Goal: Task Accomplishment & Management: Complete application form

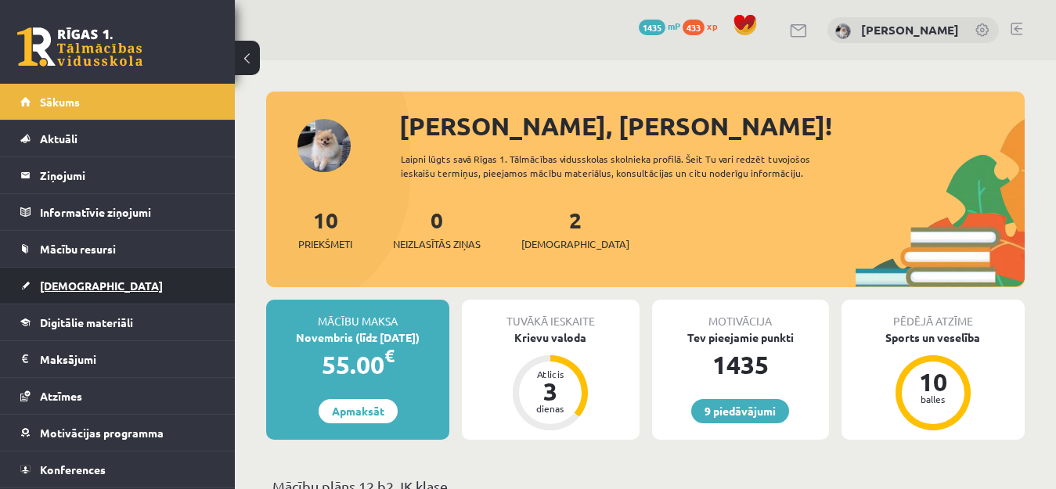
click at [77, 286] on span "[DEMOGRAPHIC_DATA]" at bounding box center [101, 286] width 123 height 14
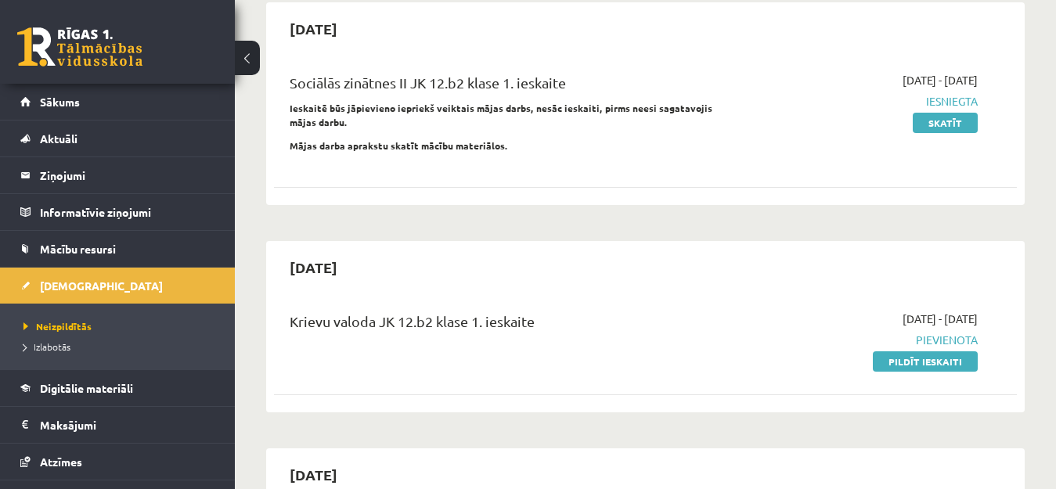
scroll to position [166, 0]
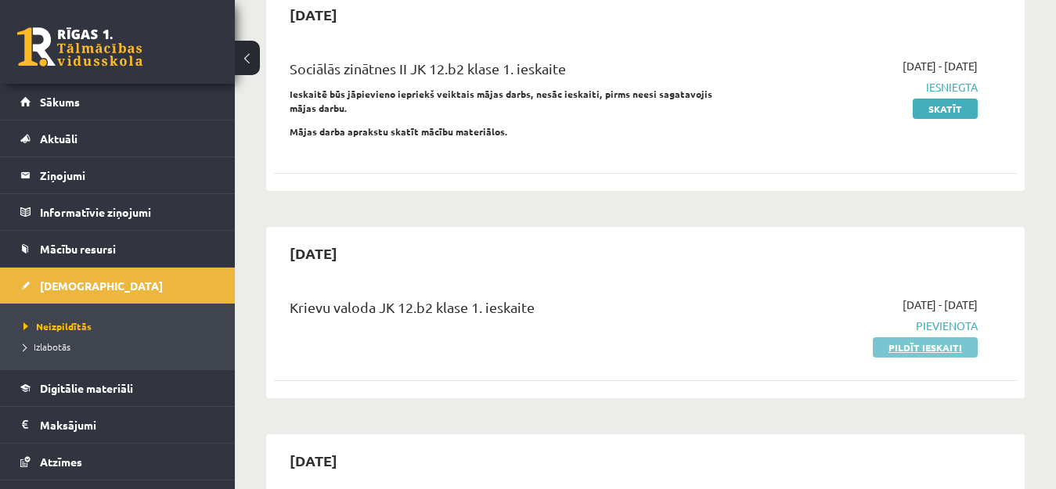
click at [916, 344] on link "Pildīt ieskaiti" at bounding box center [925, 347] width 105 height 20
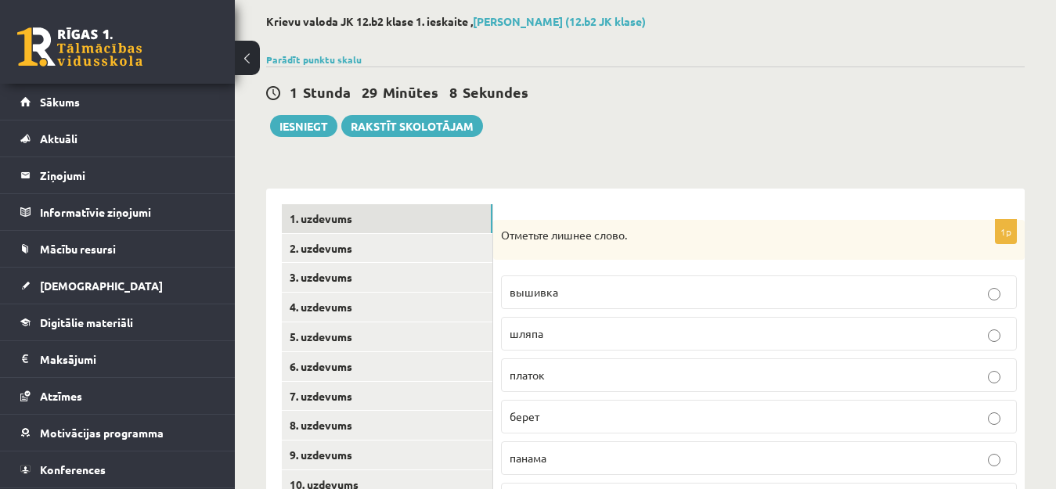
scroll to position [75, 0]
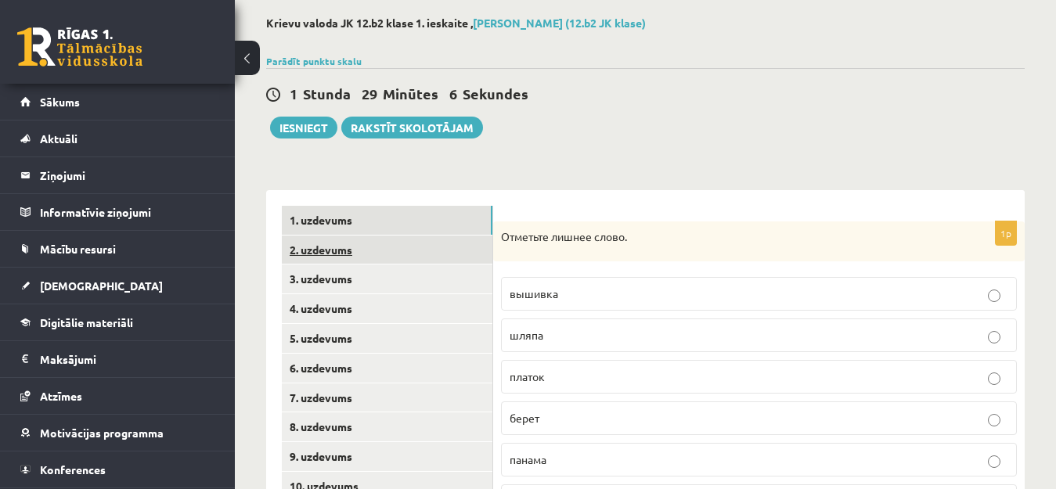
click at [362, 254] on link "2. uzdevums" at bounding box center [387, 250] width 210 height 29
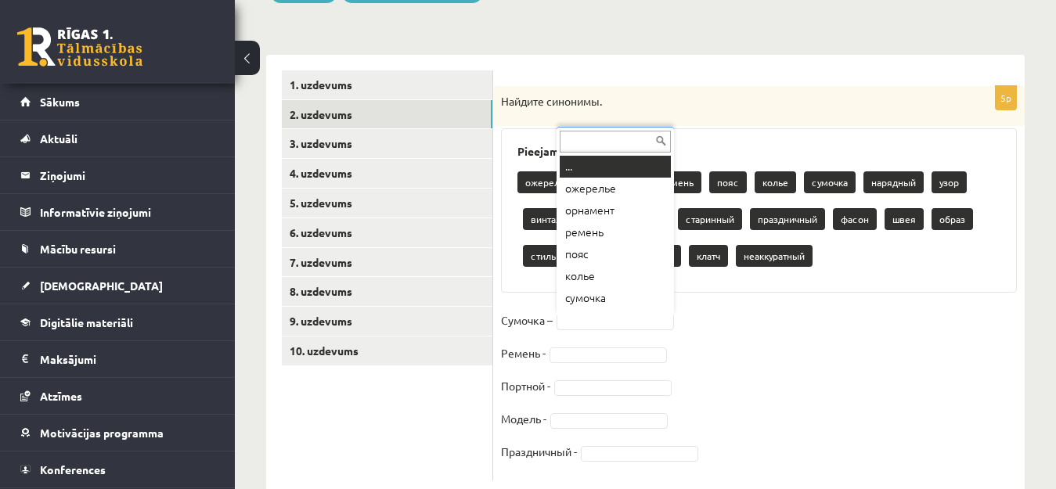
scroll to position [19, 0]
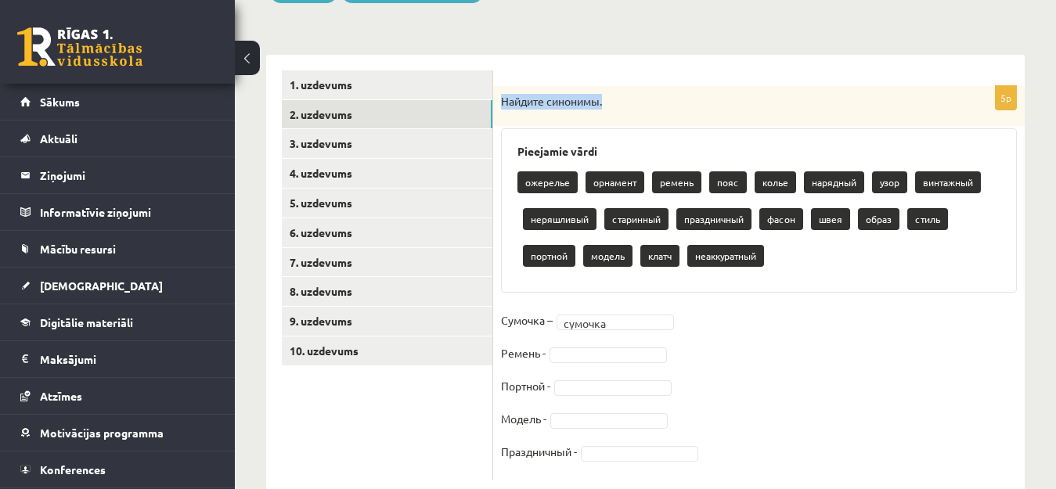
drag, startPoint x: 501, startPoint y: 103, endPoint x: 610, endPoint y: 106, distance: 108.8
click at [610, 106] on p "Найдите синонимы." at bounding box center [719, 102] width 437 height 16
copy p "Найдите синонимы."
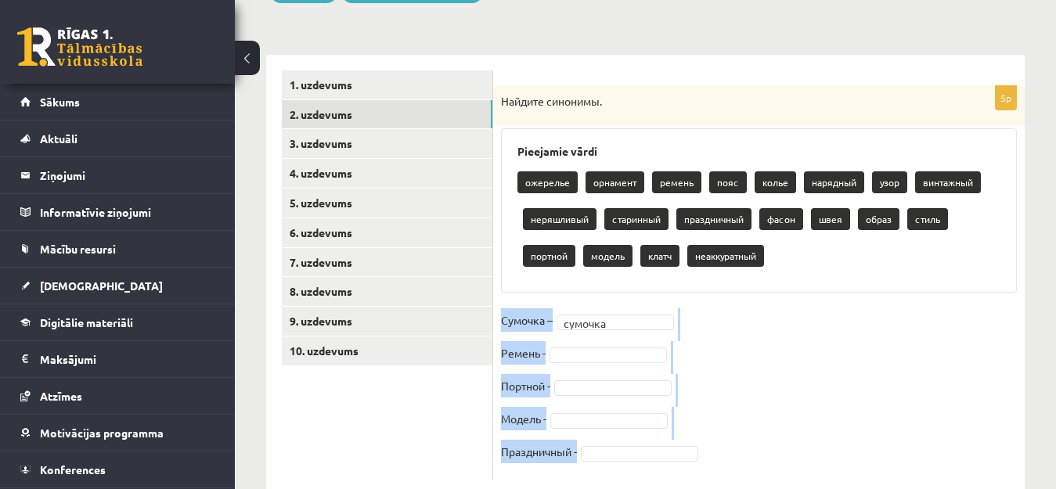
drag, startPoint x: 504, startPoint y: 318, endPoint x: 598, endPoint y: 453, distance: 164.1
click at [598, 453] on fieldset "Сумочка – сумочка ******* Ремень - Портной - Модель - Праздничный -" at bounding box center [759, 390] width 516 height 164
copy fieldset "Сумочка – сумочка Ремень - Портной - Модель - Праздничный -"
click at [638, 310] on fieldset "Сумочка – сумочка ******* Ремень - Портной - Модель - Праздничный -" at bounding box center [759, 390] width 516 height 164
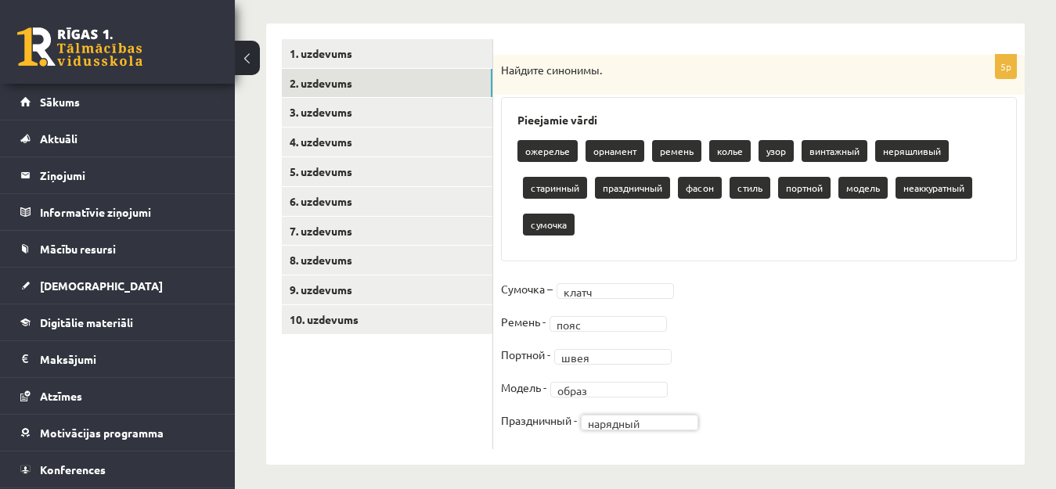
scroll to position [250, 0]
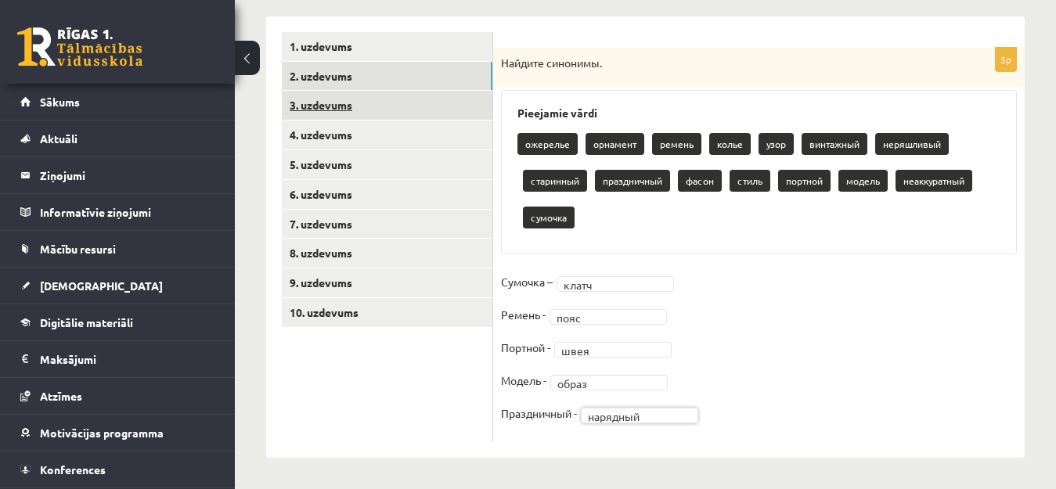
click at [318, 106] on link "3. uzdevums" at bounding box center [387, 105] width 210 height 29
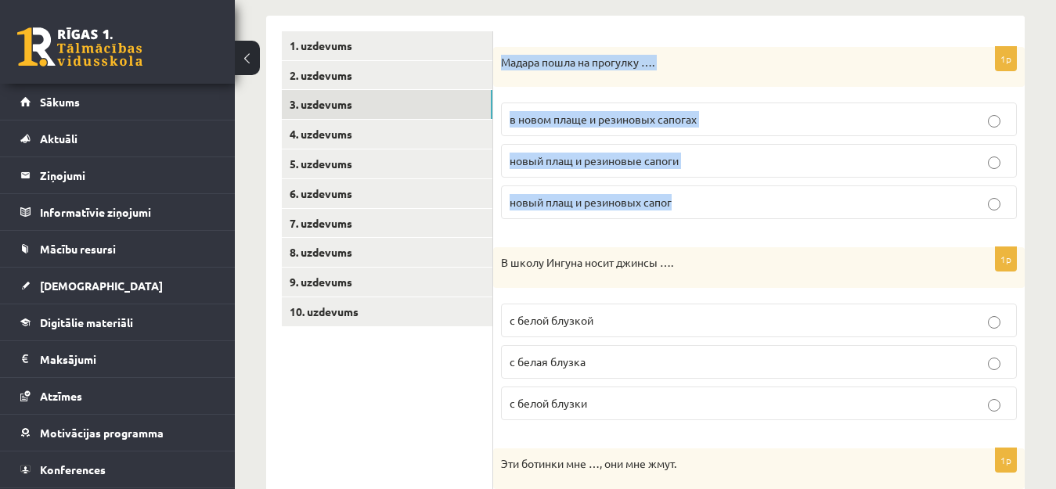
drag, startPoint x: 502, startPoint y: 59, endPoint x: 684, endPoint y: 203, distance: 231.8
click at [684, 203] on div "1p Мадара пошла на прогулку …. в [GEOGRAPHIC_DATA] и резиновых сапогах новый пл…" at bounding box center [758, 139] width 531 height 185
copy div "Мадара пошла на прогулку …. в новом плаще и резиновых сапогах новый плащ и рези…"
click at [821, 109] on label "в новом плаще и резиновых сапогах" at bounding box center [759, 120] width 516 height 34
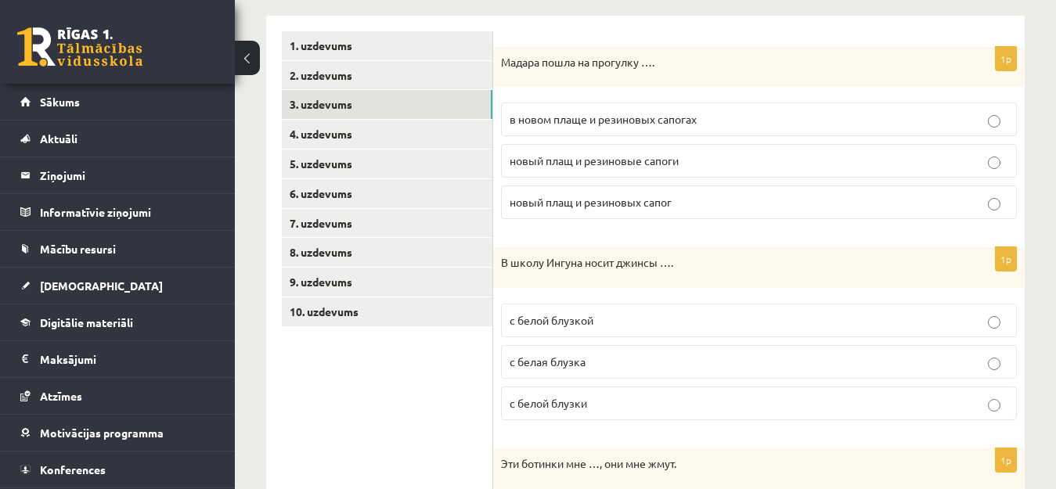
click at [948, 331] on label "с белой блузкой" at bounding box center [759, 321] width 516 height 34
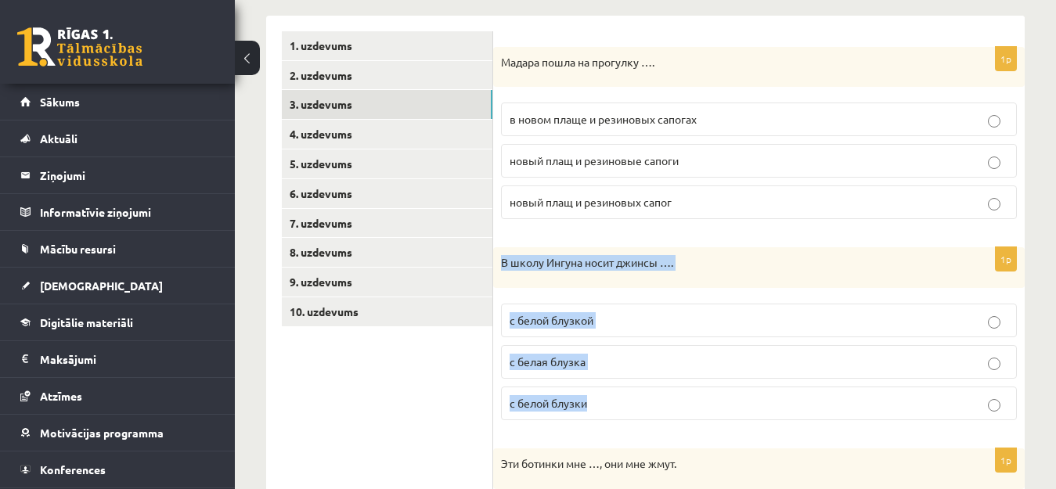
drag, startPoint x: 502, startPoint y: 261, endPoint x: 597, endPoint y: 397, distance: 166.3
click at [597, 397] on div "1p В школу Ингуна носит джинсы …. с белой блузкой с белая блузка с белой блузки" at bounding box center [758, 339] width 531 height 185
copy div "В школу Ингуна носит джинсы …. с белой блузкой с белая блузка с белой блузки"
click at [742, 314] on p "с белой блузкой" at bounding box center [758, 320] width 498 height 16
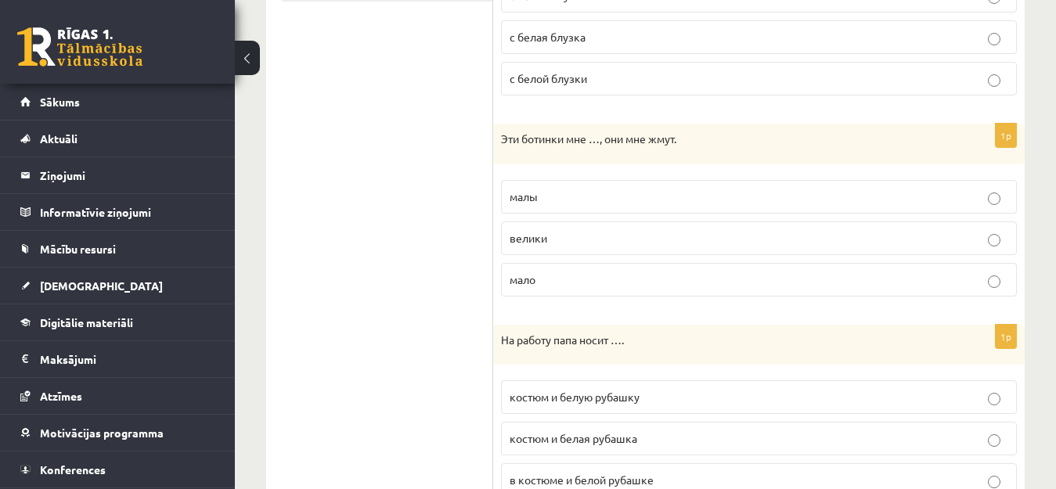
scroll to position [578, 0]
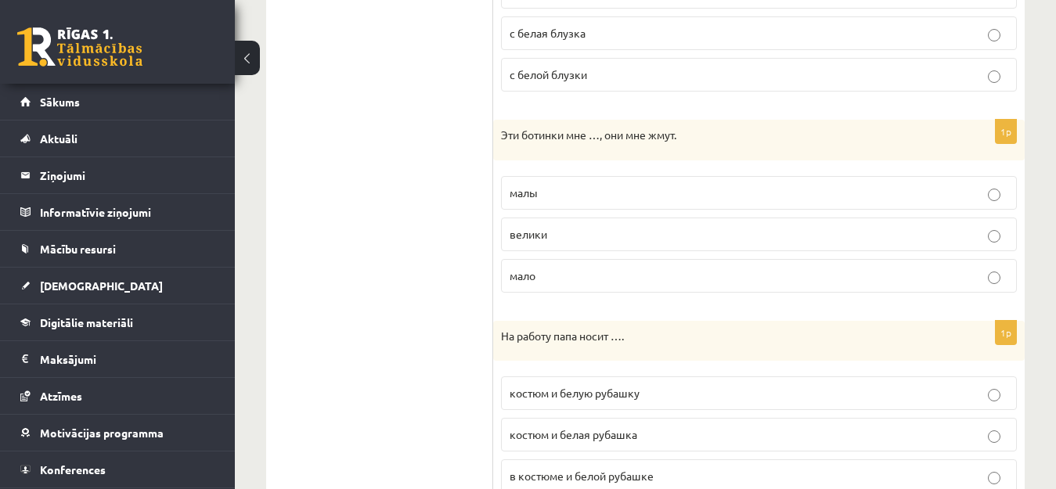
click at [511, 193] on span "малы" at bounding box center [523, 192] width 28 height 14
drag, startPoint x: 502, startPoint y: 131, endPoint x: 559, endPoint y: 266, distance: 146.6
click at [559, 266] on div "1p Эти ботинки мне …, они мне жмут. малы велики мало" at bounding box center [758, 212] width 531 height 185
copy div "Эти ботинки мне …, они мне жмут. малы велики мало"
click at [639, 185] on p "малы" at bounding box center [758, 193] width 498 height 16
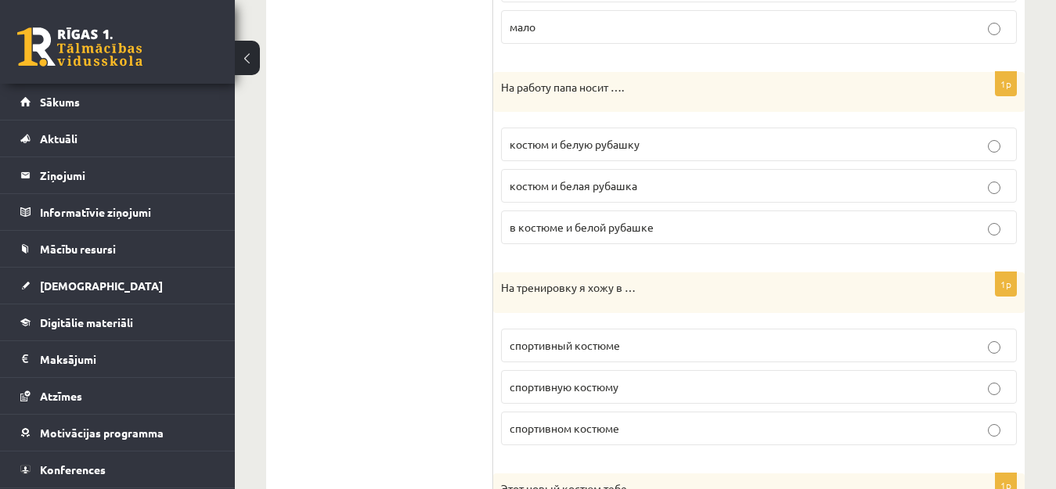
scroll to position [835, 0]
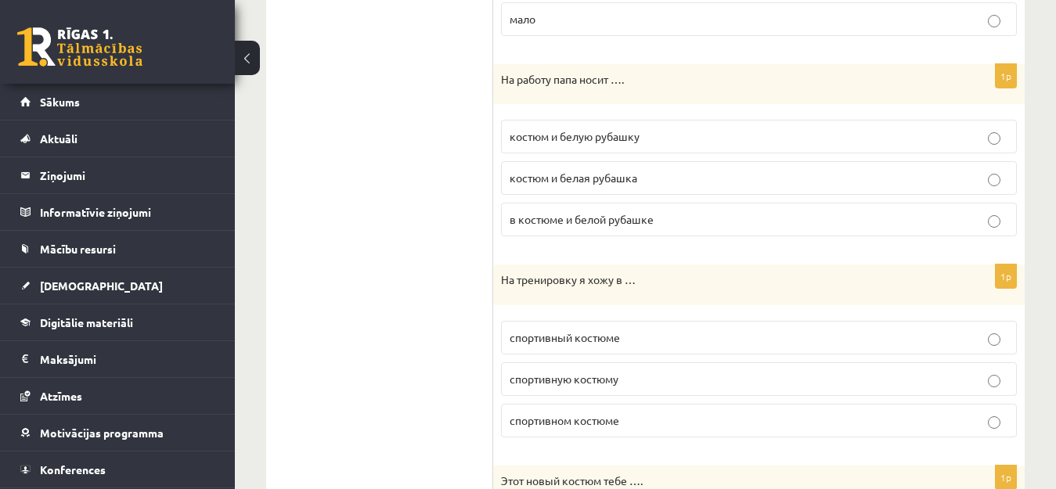
click at [650, 137] on p "костюм и белую рубашку" at bounding box center [758, 136] width 498 height 16
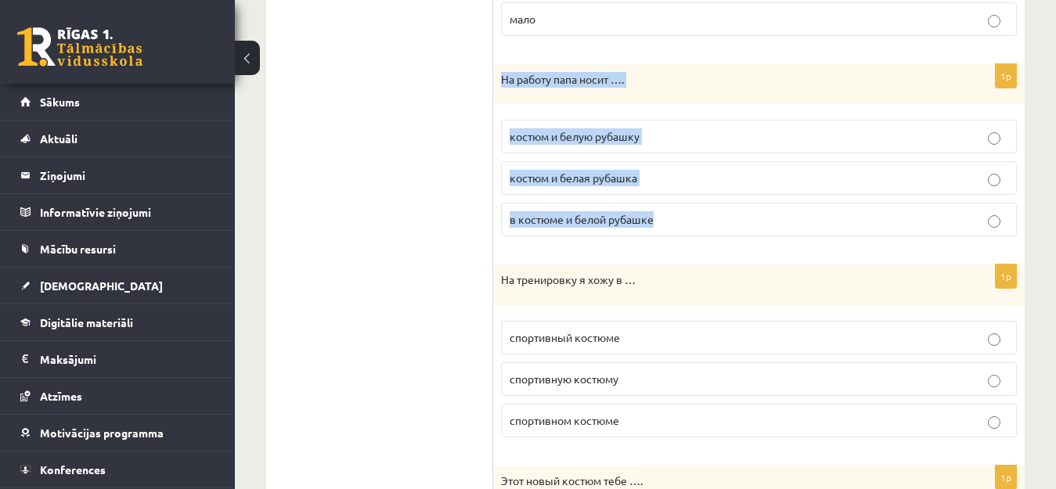
drag, startPoint x: 503, startPoint y: 79, endPoint x: 664, endPoint y: 224, distance: 216.1
click at [664, 224] on div "1p На работу папа носит …. костюм и белую рубашку костюм и белая рубашка в кост…" at bounding box center [758, 156] width 531 height 185
copy div "На работу папа носит …. костюм и белую рубашку костюм и белая рубашка в костюме…"
click at [717, 139] on p "костюм и белую рубашку" at bounding box center [758, 136] width 498 height 16
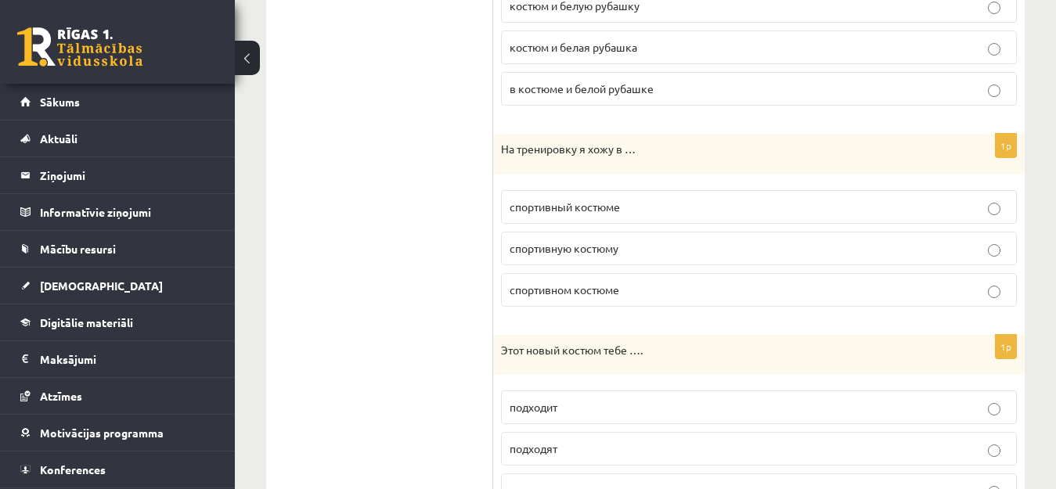
scroll to position [973, 0]
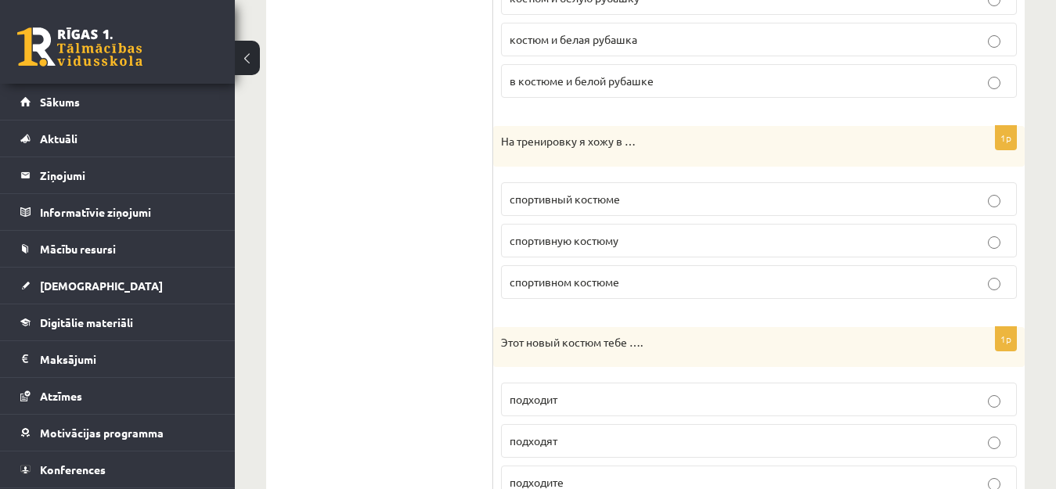
click at [570, 282] on span "спортивном костюме" at bounding box center [564, 282] width 110 height 14
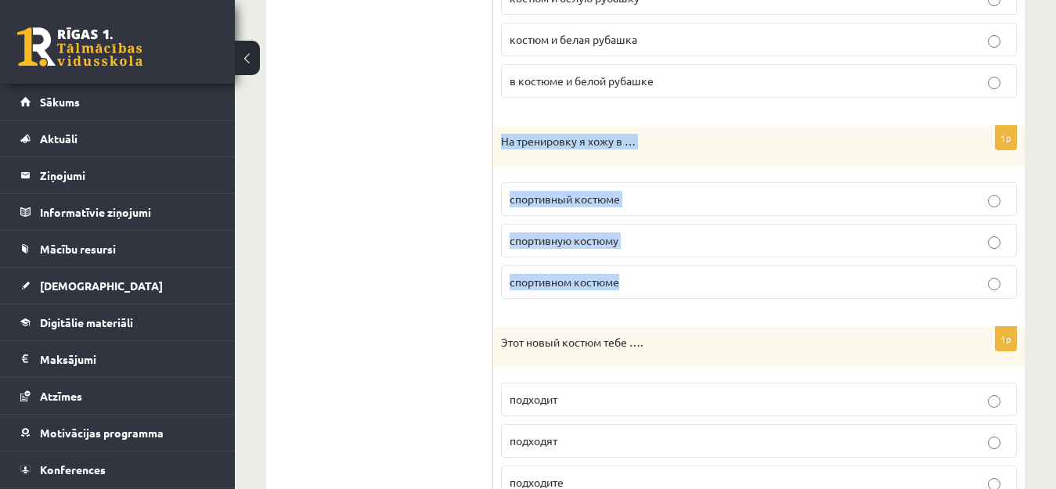
drag, startPoint x: 505, startPoint y: 144, endPoint x: 634, endPoint y: 304, distance: 205.3
click at [634, 304] on div "1p На тренировку я хожу в … спортивный костюме спортивную костюму спортивном ко…" at bounding box center [758, 218] width 531 height 185
copy div "На тренировку я хожу в … спортивный костюме спортивную костюму спортивном костю…"
click at [615, 278] on span "спортивном костюме" at bounding box center [564, 282] width 110 height 14
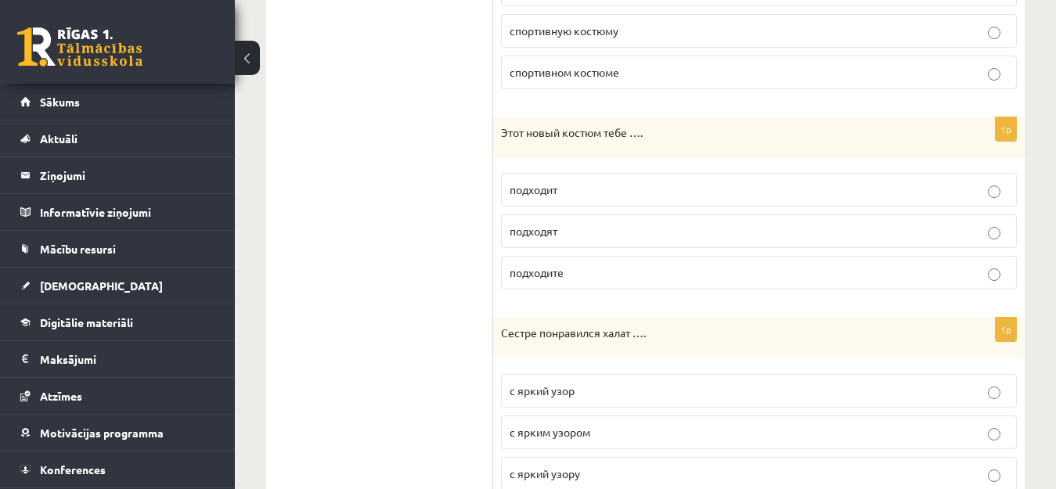
scroll to position [1223, 0]
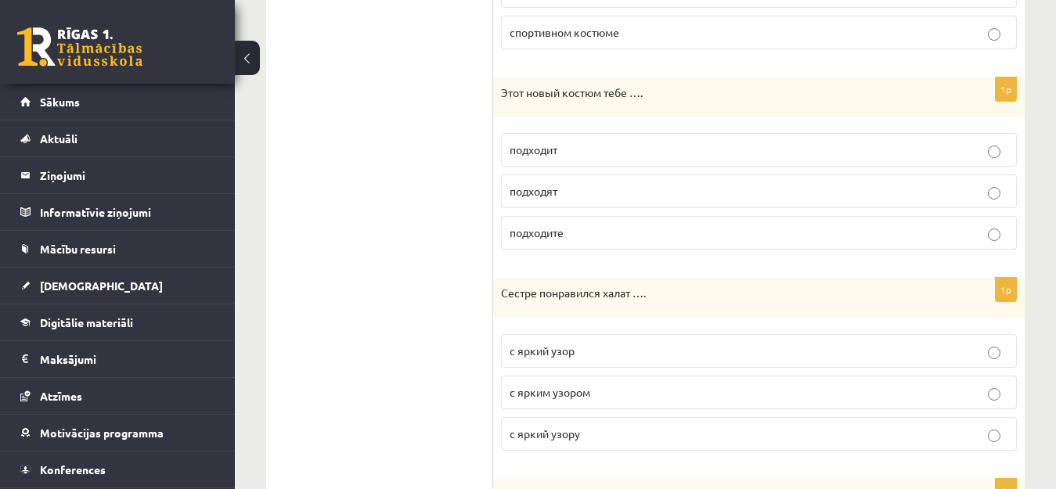
click at [563, 149] on p "подходит" at bounding box center [758, 150] width 498 height 16
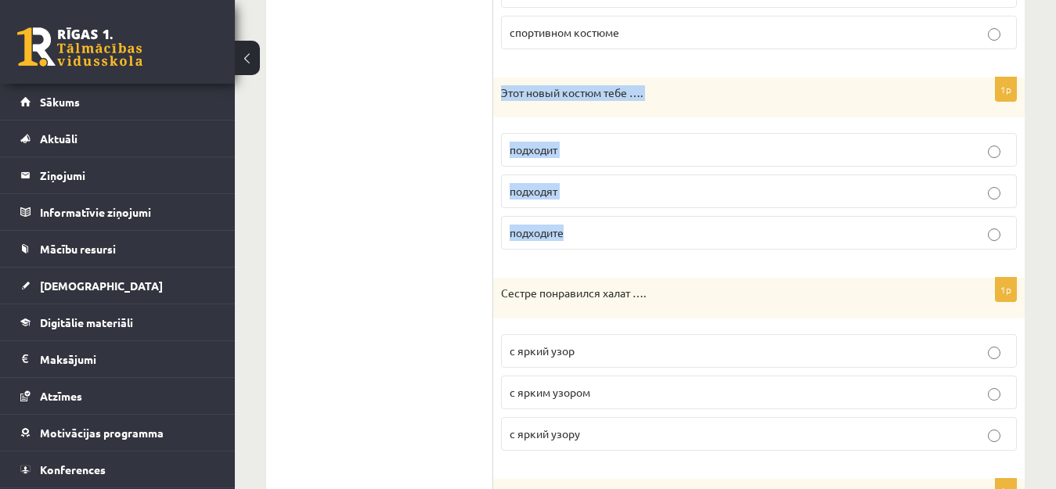
drag, startPoint x: 503, startPoint y: 90, endPoint x: 569, endPoint y: 220, distance: 145.6
click at [569, 220] on div "1p Этот новый костюм тебе …. [GEOGRAPHIC_DATA] подходят подходите" at bounding box center [758, 169] width 531 height 185
copy div "Этот новый костюм тебе …. подходит подходят подходите"
click at [688, 162] on label "подходит" at bounding box center [759, 150] width 516 height 34
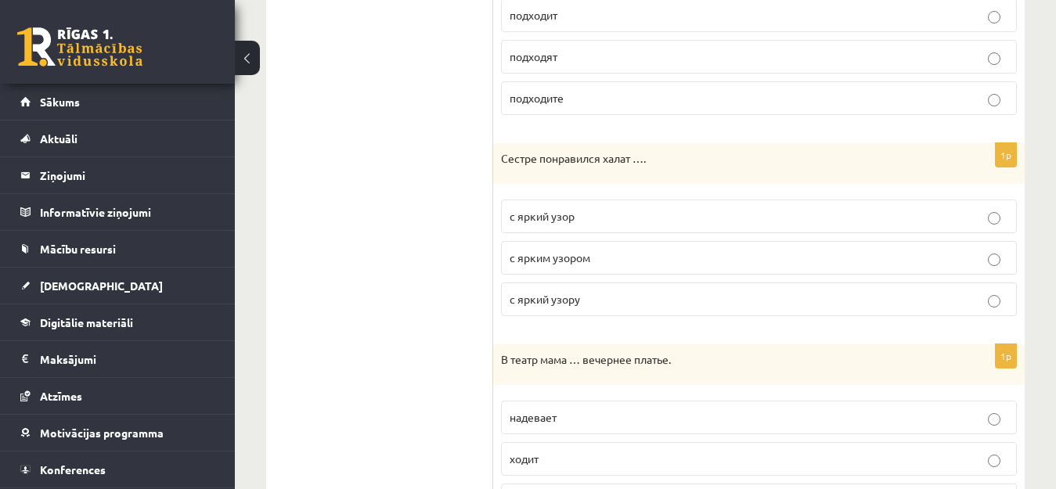
scroll to position [1365, 0]
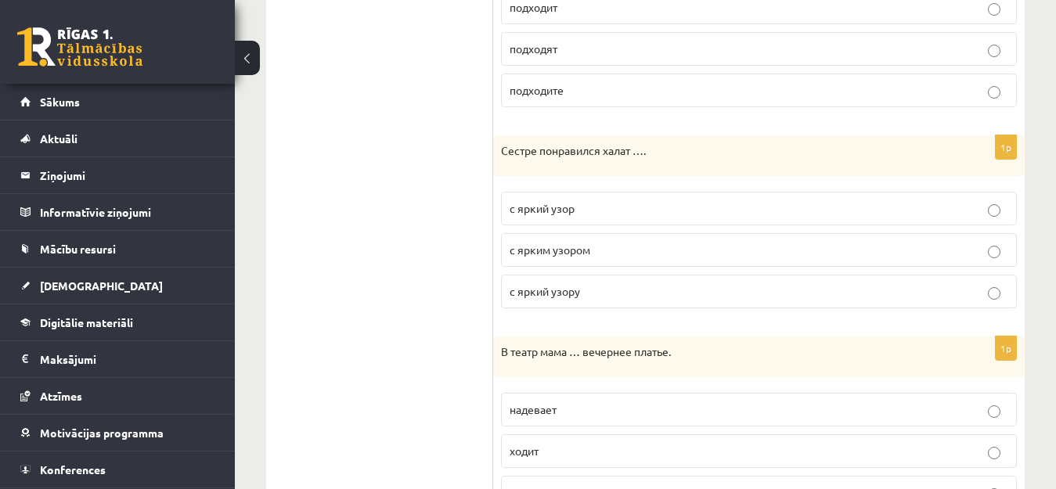
click at [606, 254] on p "с ярким узором" at bounding box center [758, 250] width 498 height 16
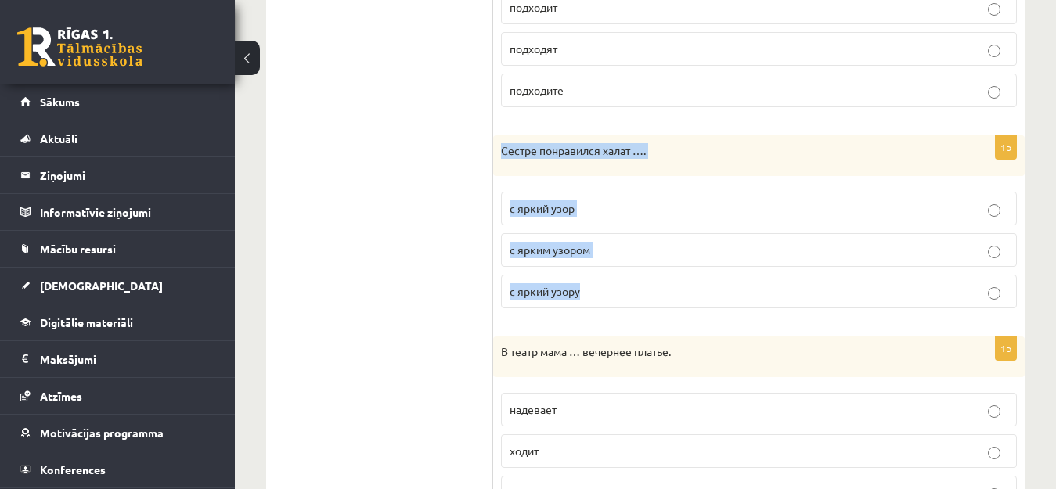
drag, startPoint x: 503, startPoint y: 149, endPoint x: 583, endPoint y: 290, distance: 161.9
click at [583, 290] on div "1p Сестре понравился халат …. с яркий узор с ярким узором с яркий узору" at bounding box center [758, 227] width 531 height 185
copy div "Сестре понравился халат …. с яркий узор с ярким узором с яркий узору"
click at [649, 243] on p "с ярким узором" at bounding box center [758, 250] width 498 height 16
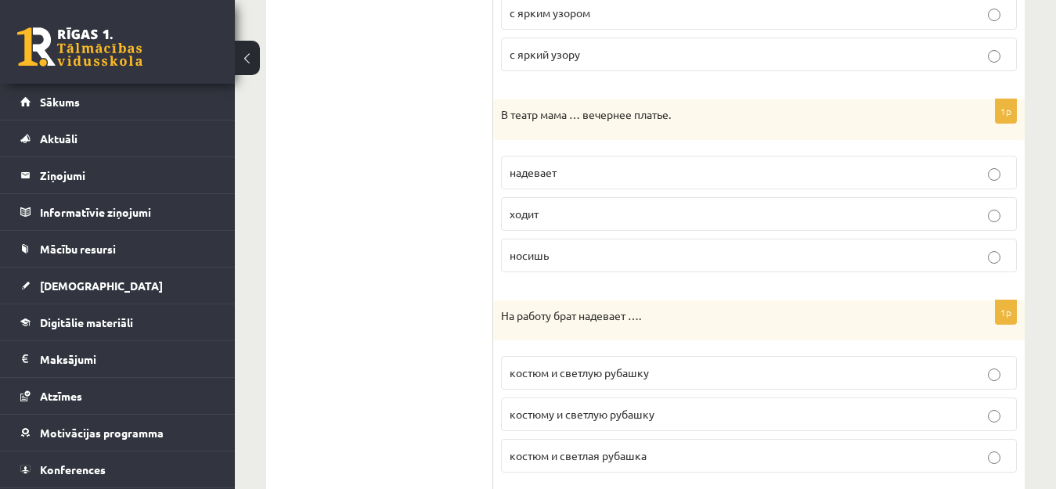
scroll to position [1614, 0]
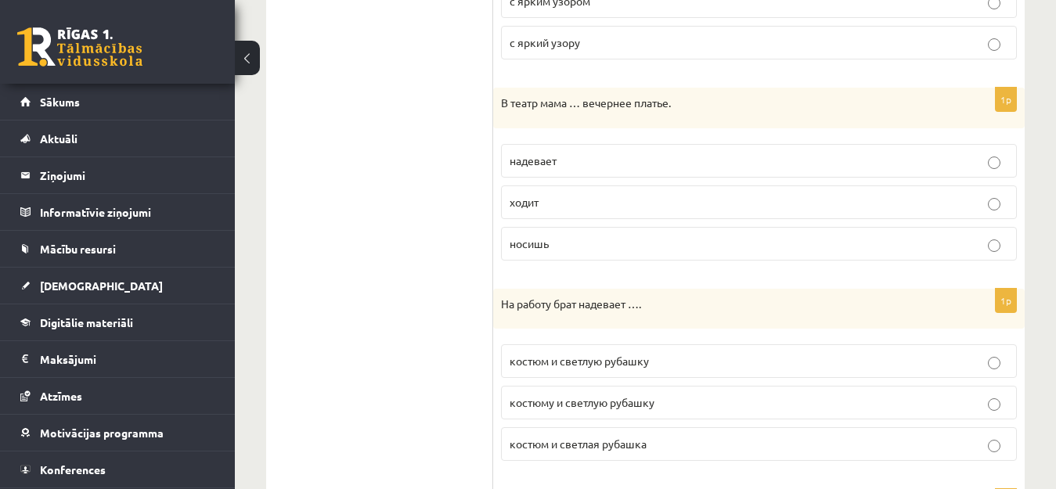
click at [519, 161] on span "надевает" at bounding box center [532, 160] width 47 height 14
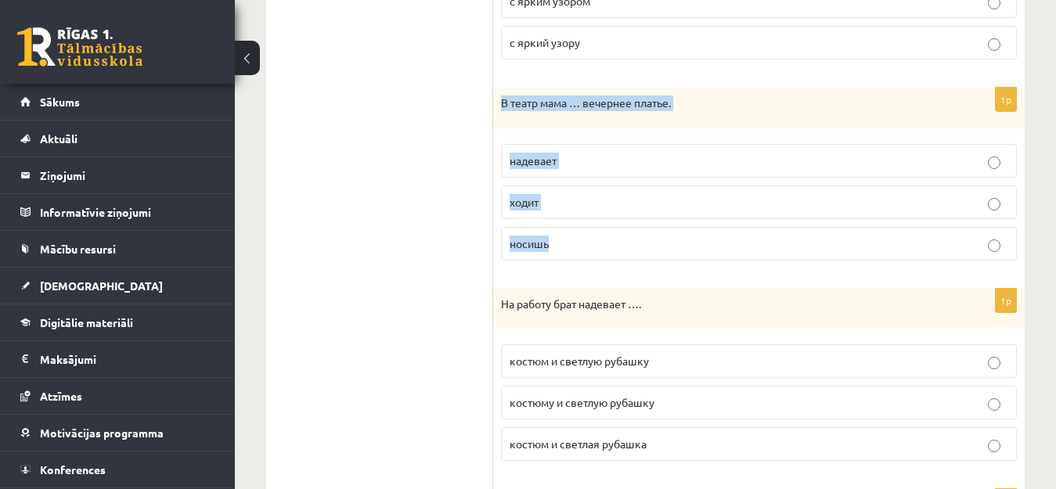
drag, startPoint x: 502, startPoint y: 99, endPoint x: 619, endPoint y: 251, distance: 191.9
click at [619, 251] on div "1p В театр мама … вечернее платье. надевает ходит носишь" at bounding box center [758, 180] width 531 height 185
copy div "В театр мама … вечернее платье. надевает ходит носишь"
click at [600, 158] on p "надевает" at bounding box center [758, 161] width 498 height 16
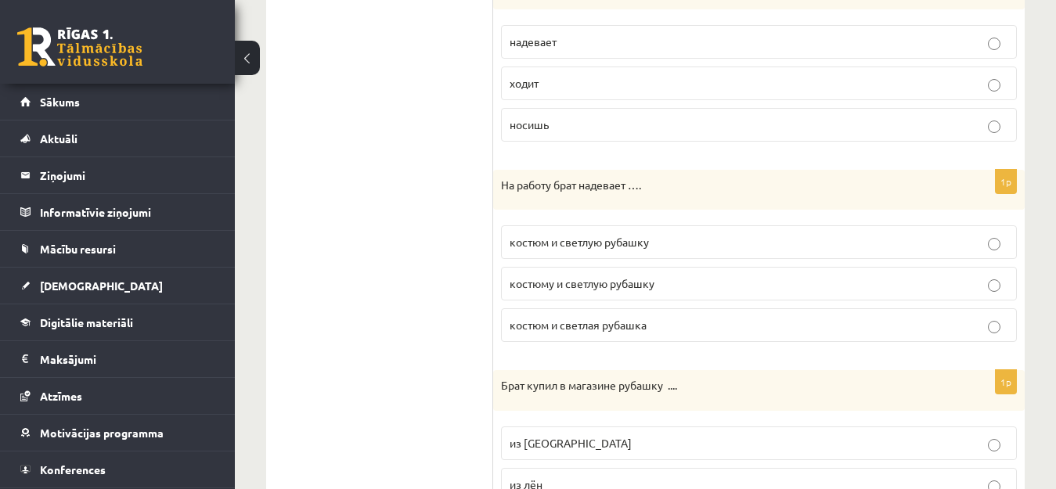
scroll to position [1737, 0]
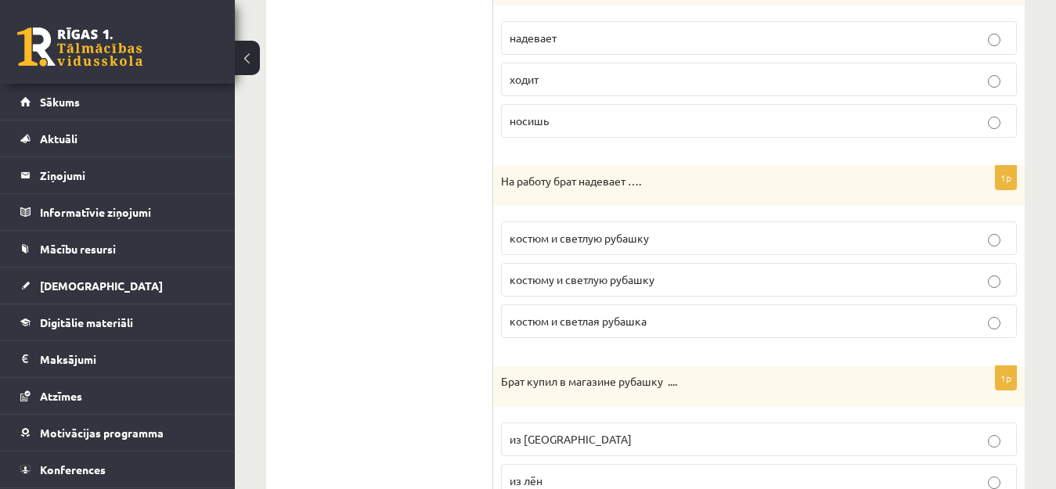
click at [678, 236] on p "костюм и светлую рубашку" at bounding box center [758, 238] width 498 height 16
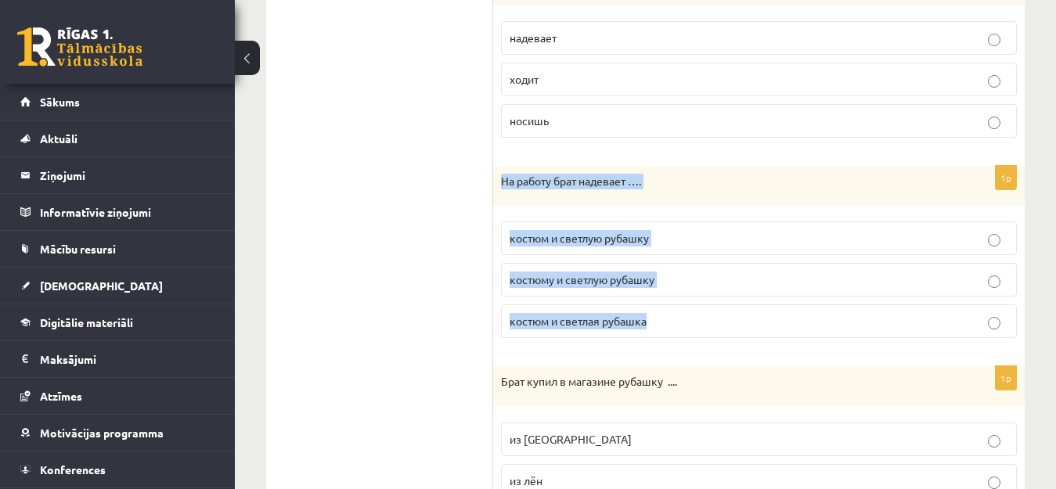
drag, startPoint x: 501, startPoint y: 181, endPoint x: 668, endPoint y: 305, distance: 208.6
click at [668, 305] on div "1p На работу брат надевает …. костюм и светлую рубашку костюму и светлую рубашк…" at bounding box center [758, 258] width 531 height 185
click at [614, 236] on span "костюм и светлую рубашку" at bounding box center [578, 238] width 139 height 14
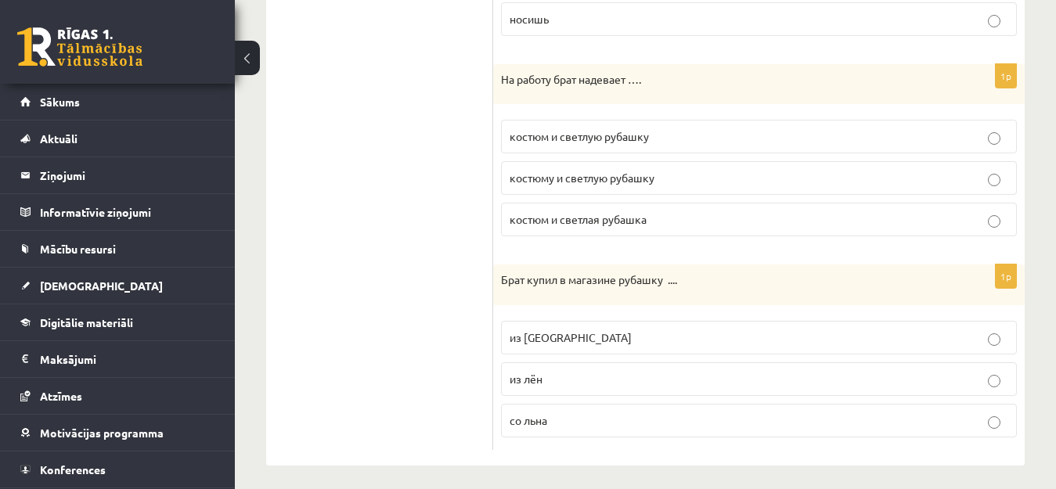
scroll to position [1848, 0]
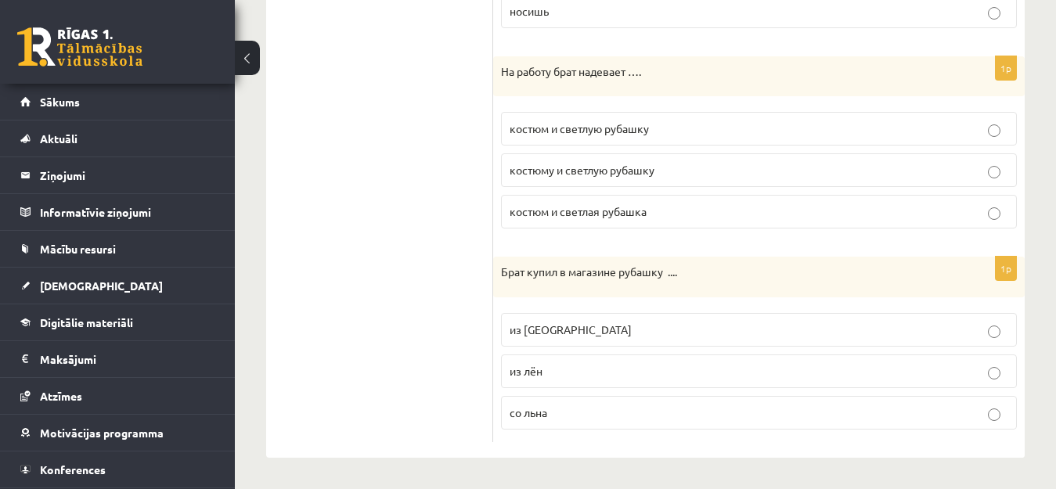
click at [635, 329] on p "из [GEOGRAPHIC_DATA]" at bounding box center [758, 330] width 498 height 16
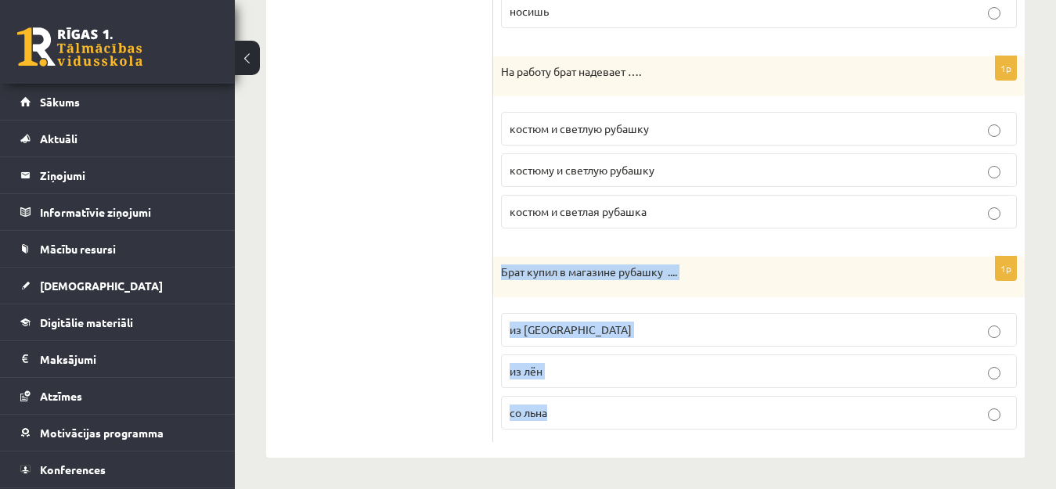
drag, startPoint x: 502, startPoint y: 270, endPoint x: 546, endPoint y: 394, distance: 132.2
click at [546, 394] on div "1p Брат купил в магазине рубашку .... из [GEOGRAPHIC_DATA] из [GEOGRAPHIC_DATA]…" at bounding box center [758, 349] width 531 height 185
click at [588, 326] on p "из [GEOGRAPHIC_DATA]" at bounding box center [758, 330] width 498 height 16
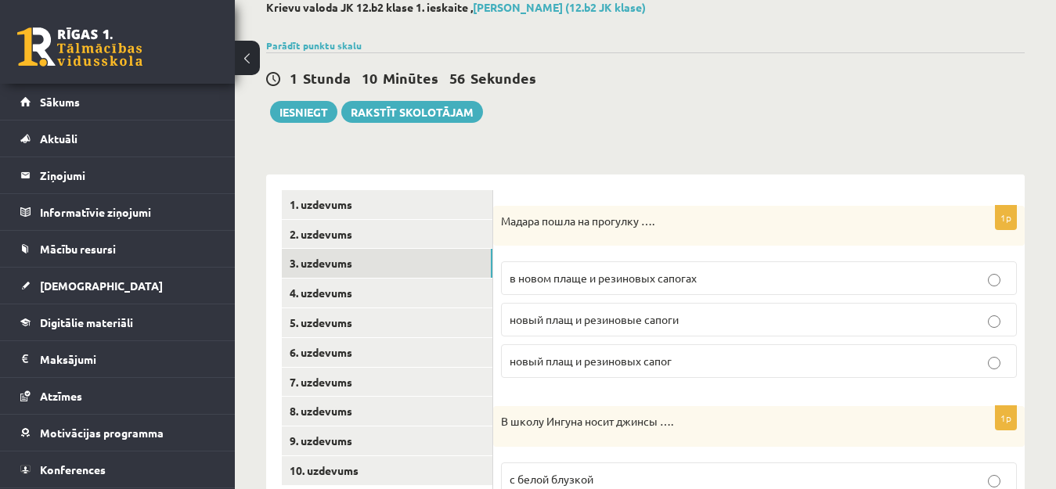
scroll to position [87, 0]
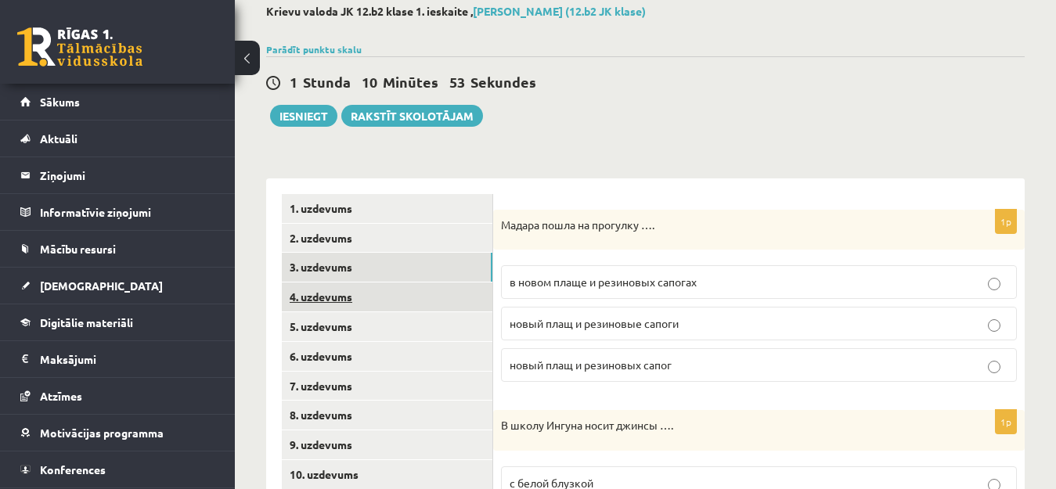
click at [315, 298] on link "4. uzdevums" at bounding box center [387, 296] width 210 height 29
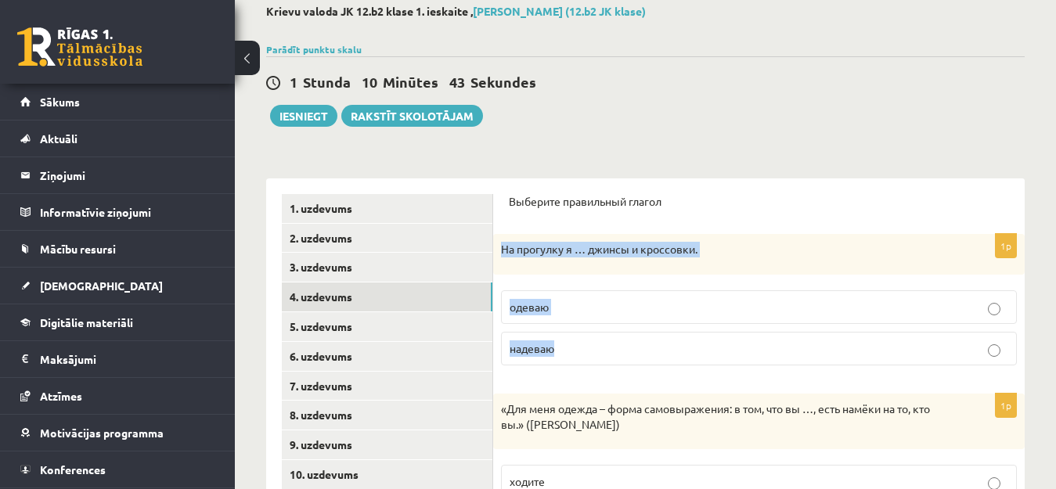
drag, startPoint x: 501, startPoint y: 245, endPoint x: 564, endPoint y: 326, distance: 102.5
click at [564, 326] on div "1p На прогулку я … джинсы и кроссовки. одеваю надеваю" at bounding box center [758, 306] width 531 height 144
click at [591, 352] on p "надеваю" at bounding box center [758, 348] width 498 height 16
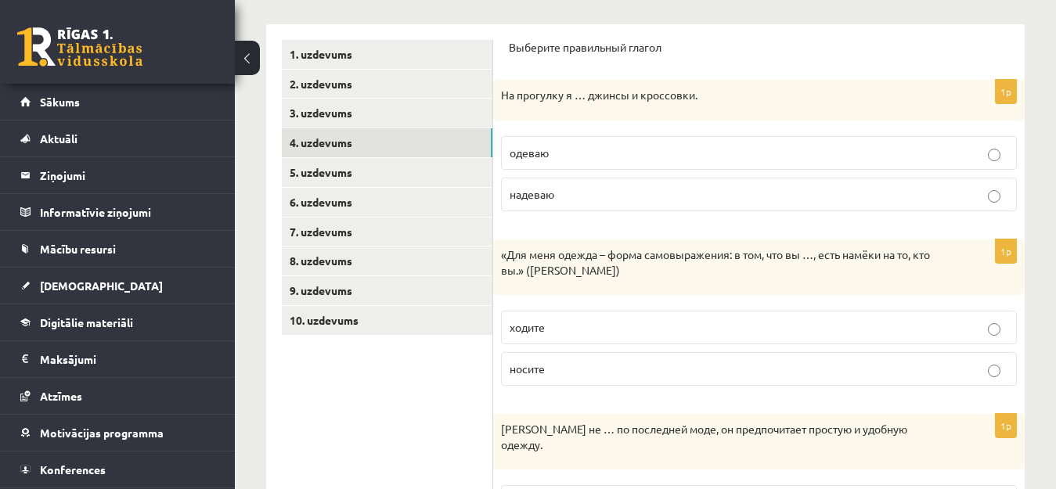
scroll to position [249, 0]
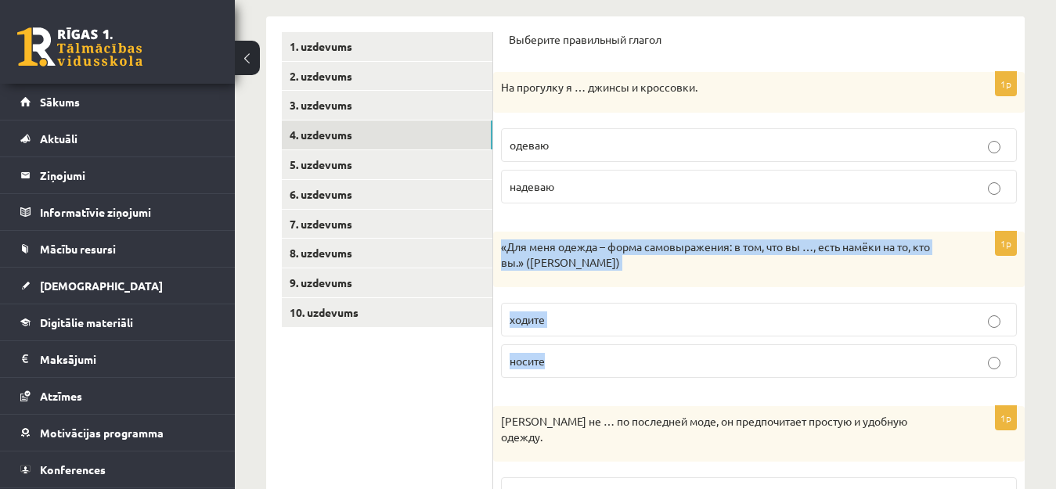
drag, startPoint x: 499, startPoint y: 246, endPoint x: 582, endPoint y: 353, distance: 134.9
click at [582, 353] on div "1p «Для меня одежда – форма самовыражения: в том, что вы …, есть намёки на то, …" at bounding box center [758, 311] width 531 height 159
click at [600, 365] on p "носите" at bounding box center [758, 361] width 498 height 16
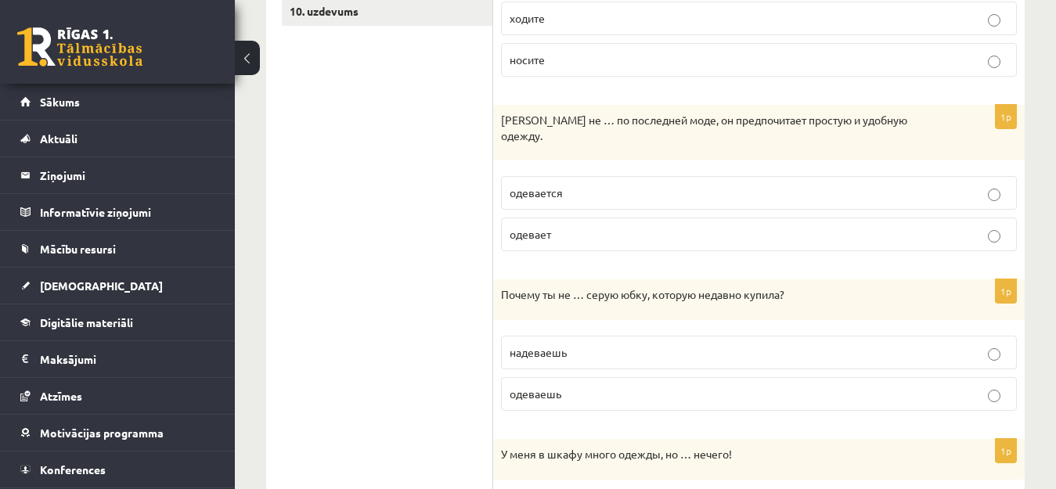
scroll to position [552, 0]
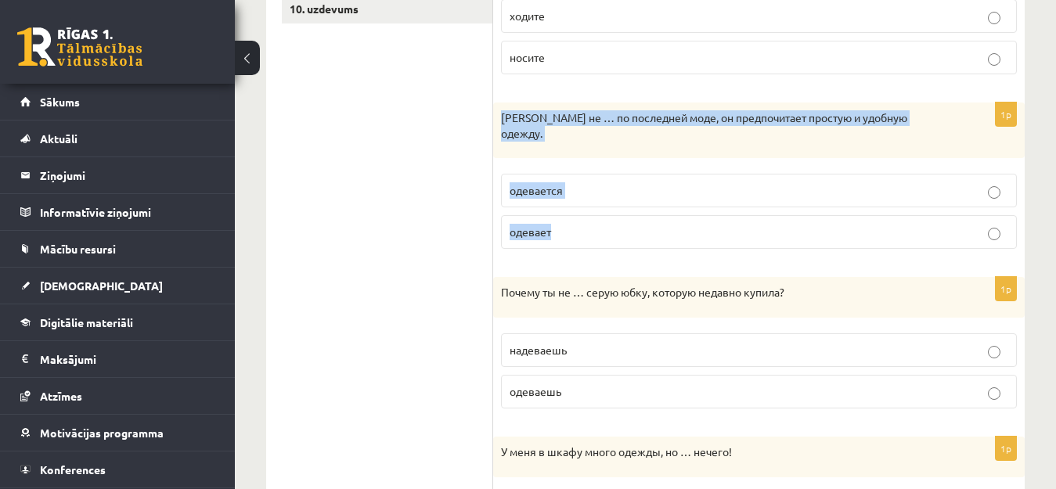
drag, startPoint x: 503, startPoint y: 117, endPoint x: 556, endPoint y: 221, distance: 116.2
click at [556, 221] on div "1p [PERSON_NAME] не … по последней моде, он предпочитает простую и удобную одеж…" at bounding box center [758, 182] width 531 height 159
click at [764, 182] on p "одевается" at bounding box center [758, 190] width 498 height 16
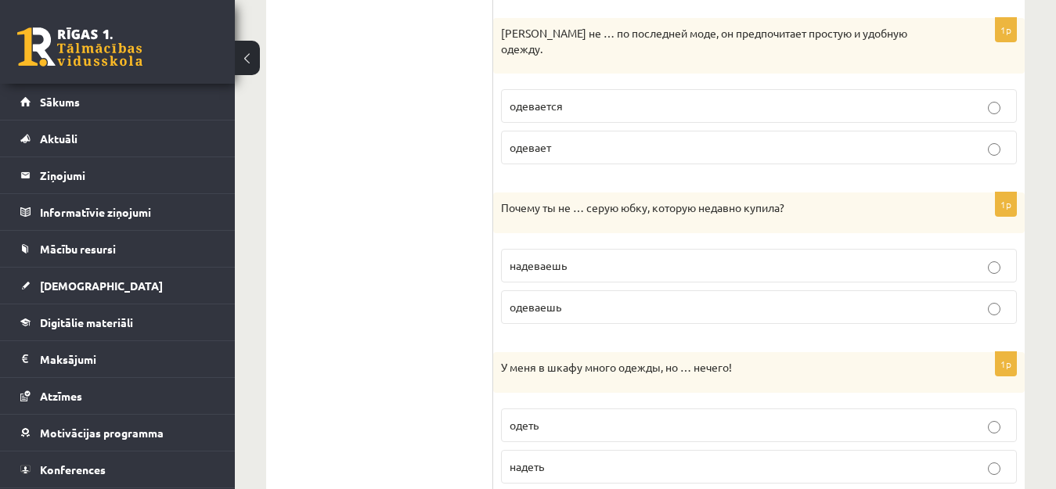
scroll to position [639, 0]
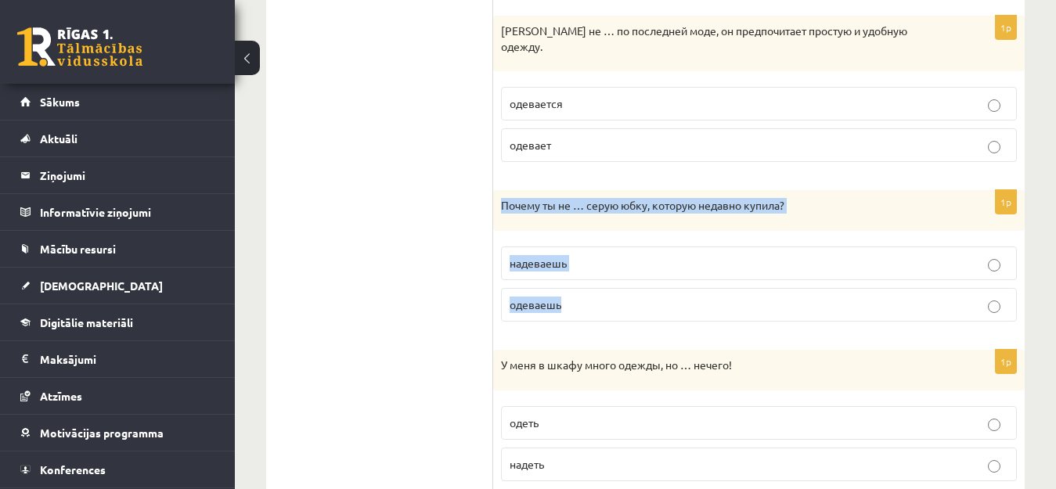
drag, startPoint x: 502, startPoint y: 189, endPoint x: 570, endPoint y: 283, distance: 116.0
click at [570, 283] on div "1p Почему ты не … серую юбку, которую недавно купила? [GEOGRAPHIC_DATA] [GEOGRA…" at bounding box center [758, 262] width 531 height 144
click at [587, 255] on p "надеваешь" at bounding box center [758, 263] width 498 height 16
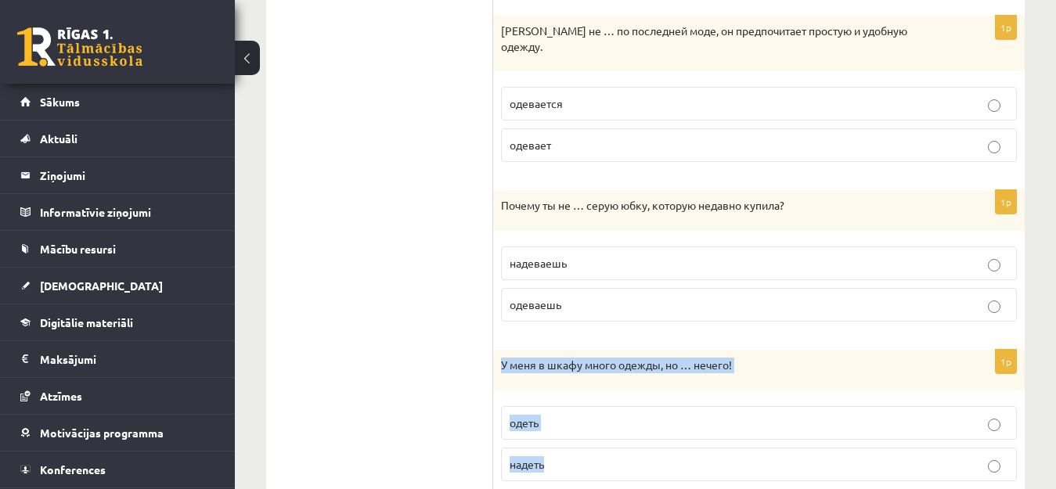
drag, startPoint x: 502, startPoint y: 348, endPoint x: 556, endPoint y: 448, distance: 113.1
click at [556, 448] on div "1p У меня в шкафу много одежды, но … нечего! одеть надеть" at bounding box center [758, 422] width 531 height 144
click at [610, 456] on p "надеть" at bounding box center [758, 464] width 498 height 16
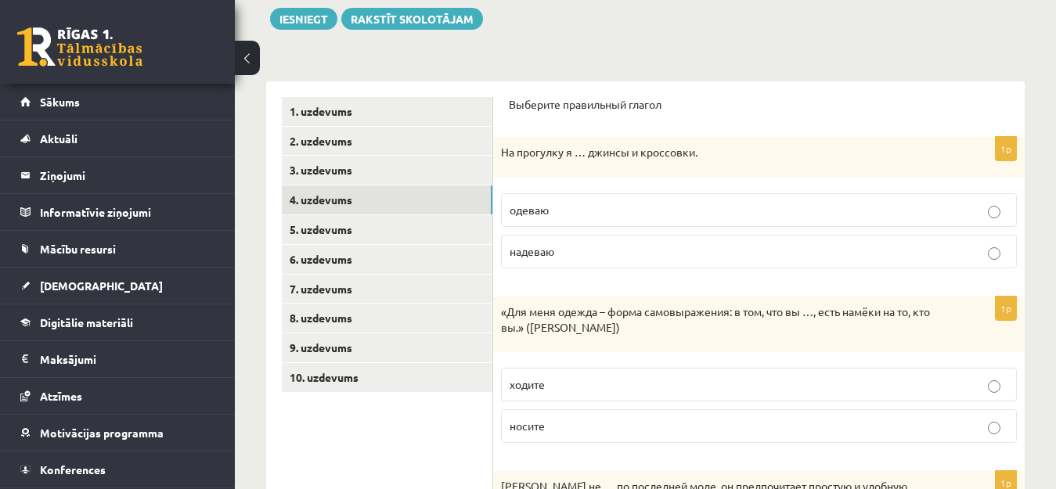
scroll to position [180, 0]
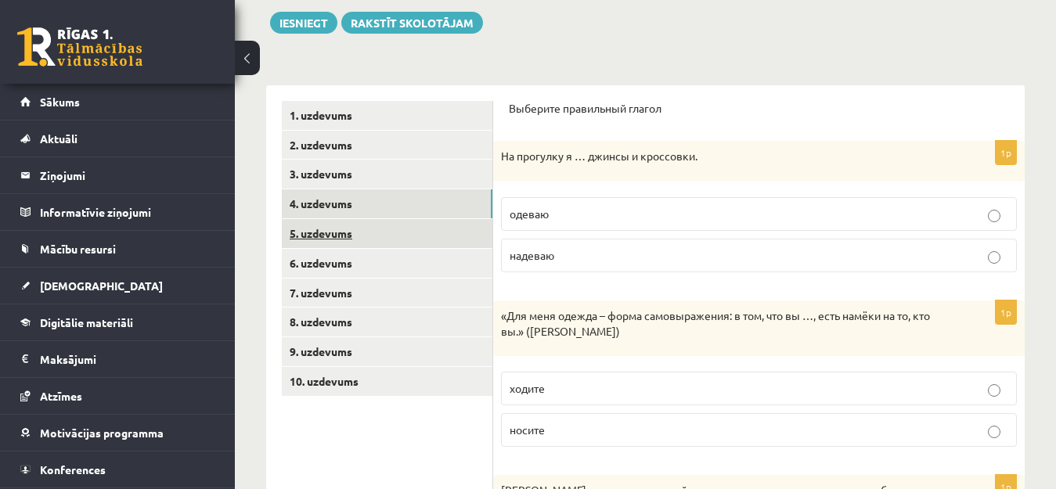
click at [397, 232] on link "5. uzdevums" at bounding box center [387, 233] width 210 height 29
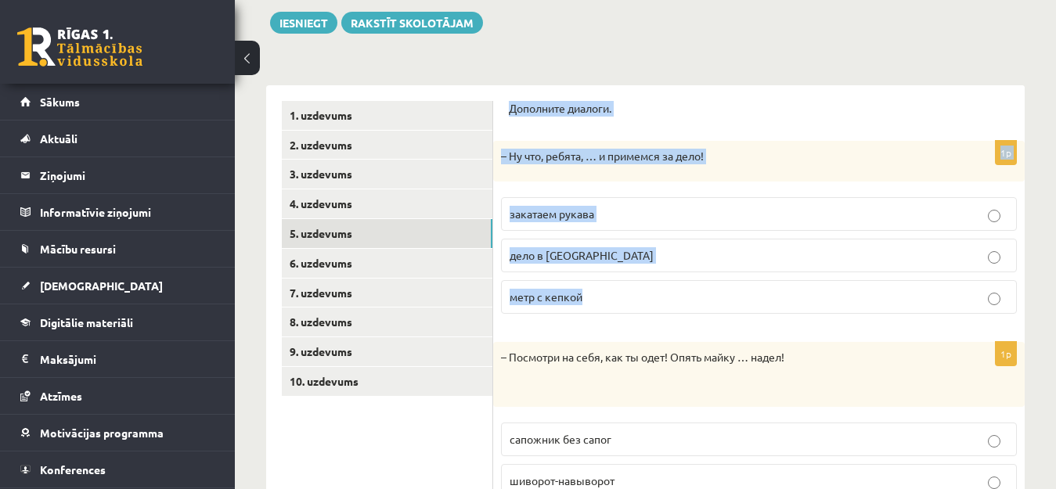
drag, startPoint x: 509, startPoint y: 106, endPoint x: 595, endPoint y: 300, distance: 213.0
click at [595, 300] on form "Дополните диалоги. 1p – Ну что, ребята, … и примемся за дело! закатаем рукава д…" at bounding box center [759, 427] width 500 height 652
click at [714, 139] on form "Дополните диалоги. 1p – Ну что, ребята, … и примемся за дело! закатаем рукава д…" at bounding box center [759, 427] width 500 height 652
drag, startPoint x: 509, startPoint y: 157, endPoint x: 587, endPoint y: 286, distance: 151.6
click at [587, 286] on div "1p – Ну что, ребята, … и примемся за дело! закатаем рукава дело в [GEOGRAPHIC_D…" at bounding box center [758, 233] width 531 height 185
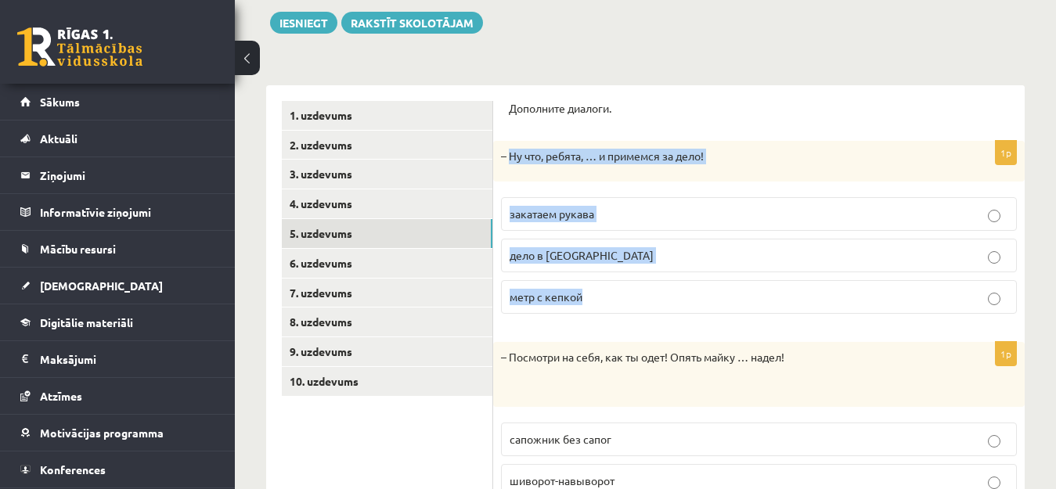
click at [582, 219] on span "закатаем рукава" at bounding box center [551, 214] width 85 height 14
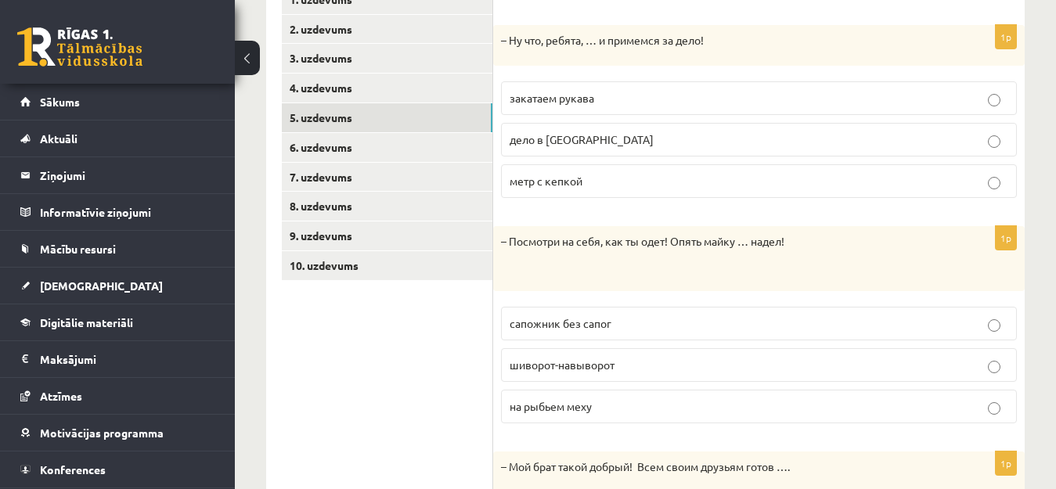
scroll to position [311, 0]
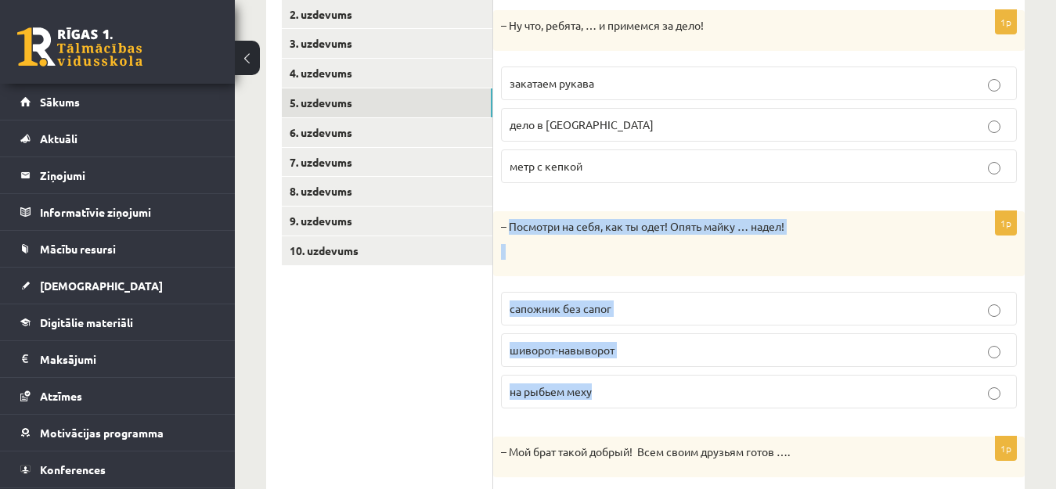
drag, startPoint x: 509, startPoint y: 224, endPoint x: 599, endPoint y: 390, distance: 189.1
click at [599, 390] on div "1p – Посмотри на себя, как ты одет! Опять майку … надел! сапожник без сапог шив…" at bounding box center [758, 316] width 531 height 210
click at [630, 354] on p "шиворот-навыворот" at bounding box center [758, 350] width 498 height 16
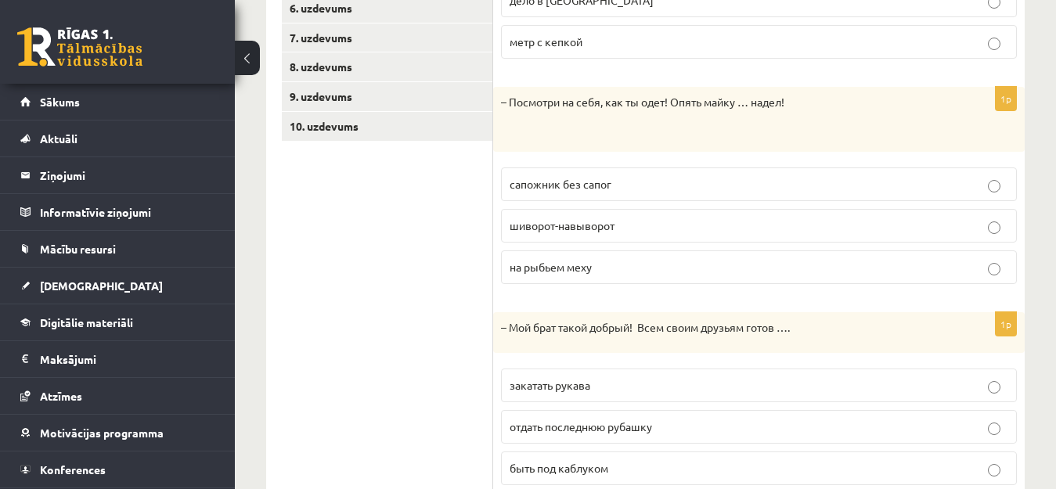
scroll to position [491, 0]
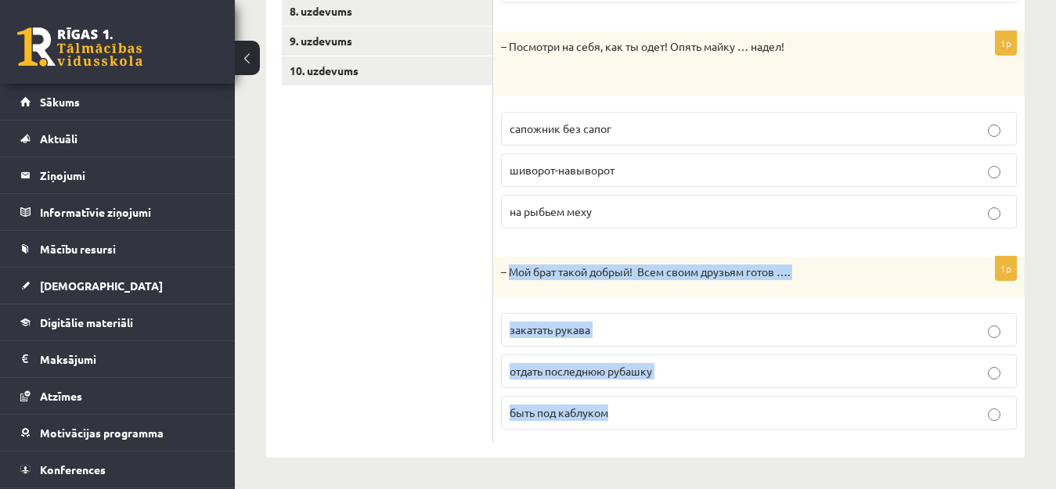
drag, startPoint x: 509, startPoint y: 268, endPoint x: 631, endPoint y: 434, distance: 206.0
click at [631, 434] on div "1p – Мой брат такой добрый! Всем своим друзьям готов …. закатать рукава отдать …" at bounding box center [758, 349] width 531 height 185
click at [679, 369] on p "отдать последнюю рубашку" at bounding box center [758, 371] width 498 height 16
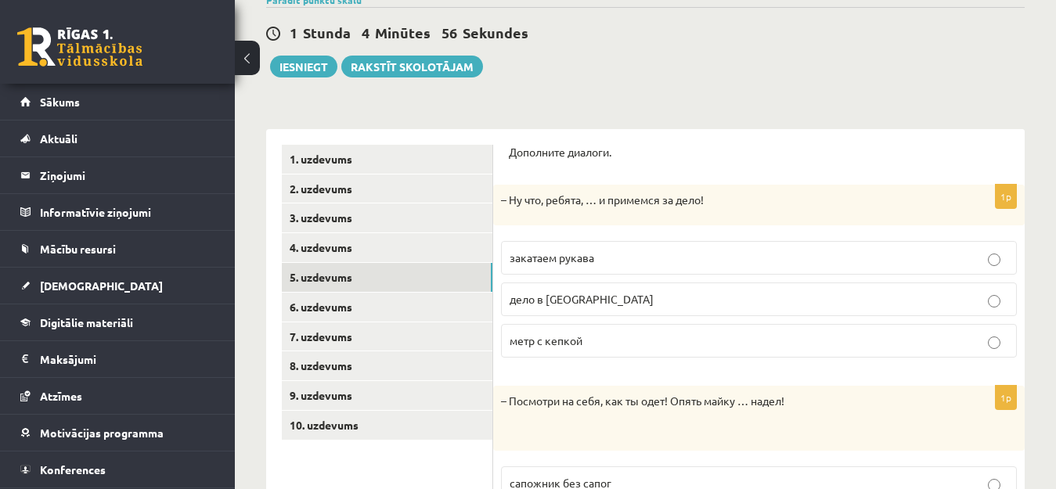
scroll to position [133, 0]
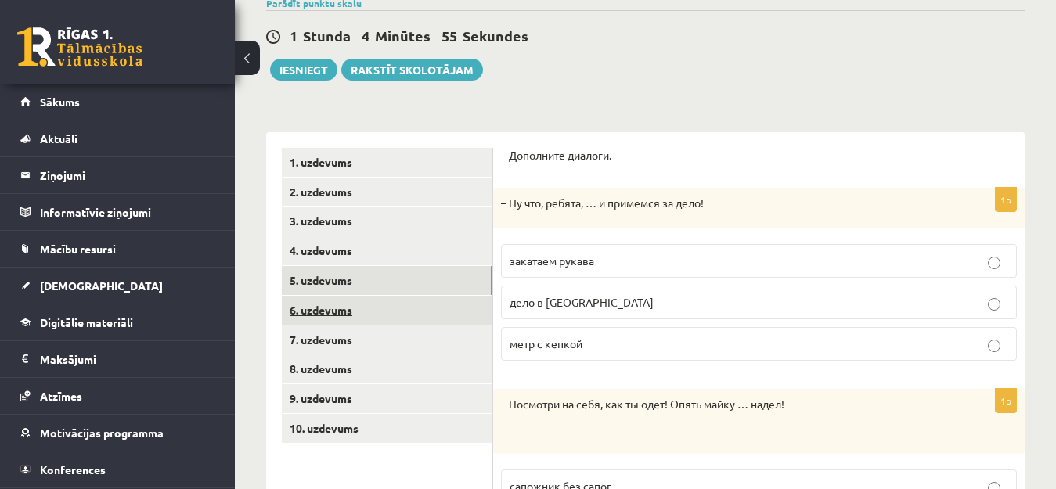
click at [426, 321] on link "6. uzdevums" at bounding box center [387, 310] width 210 height 29
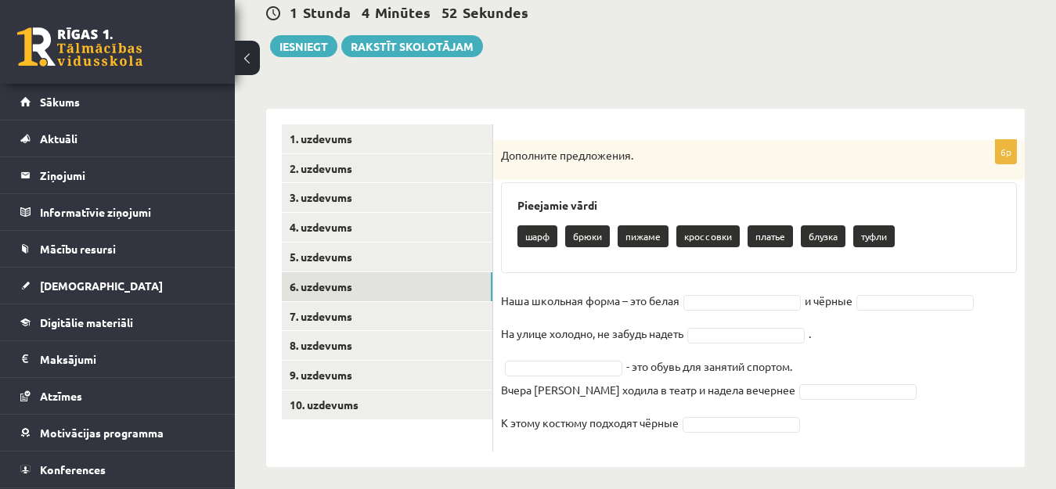
scroll to position [167, 0]
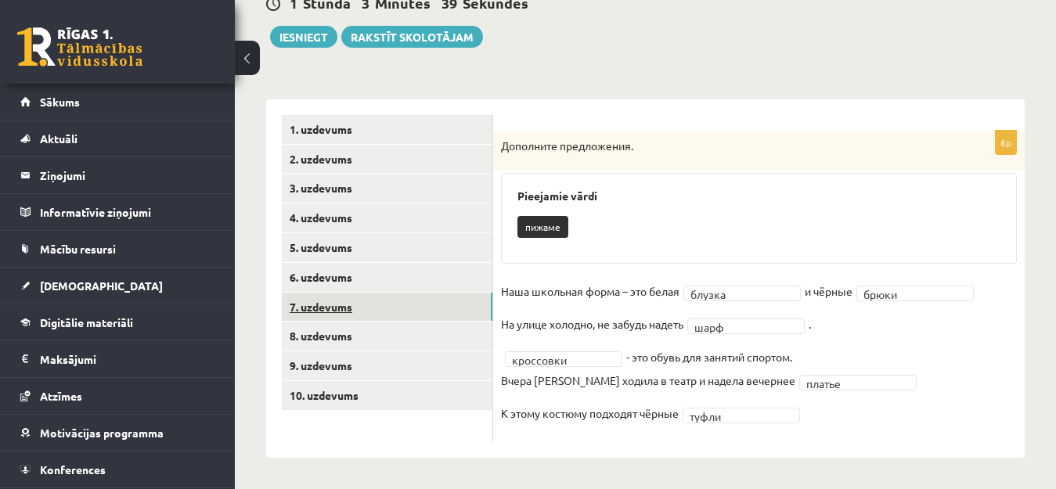
click at [354, 306] on link "7. uzdevums" at bounding box center [387, 307] width 210 height 29
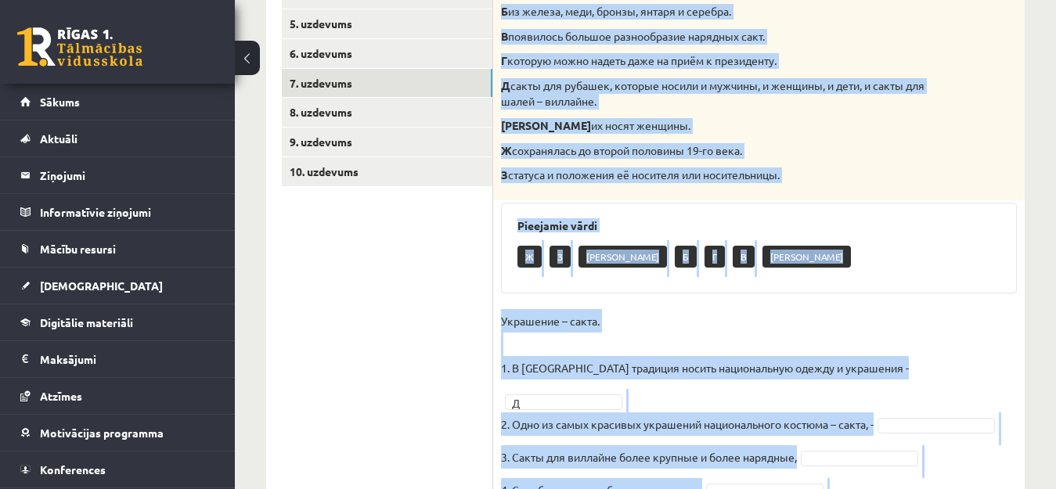
scroll to position [467, 0]
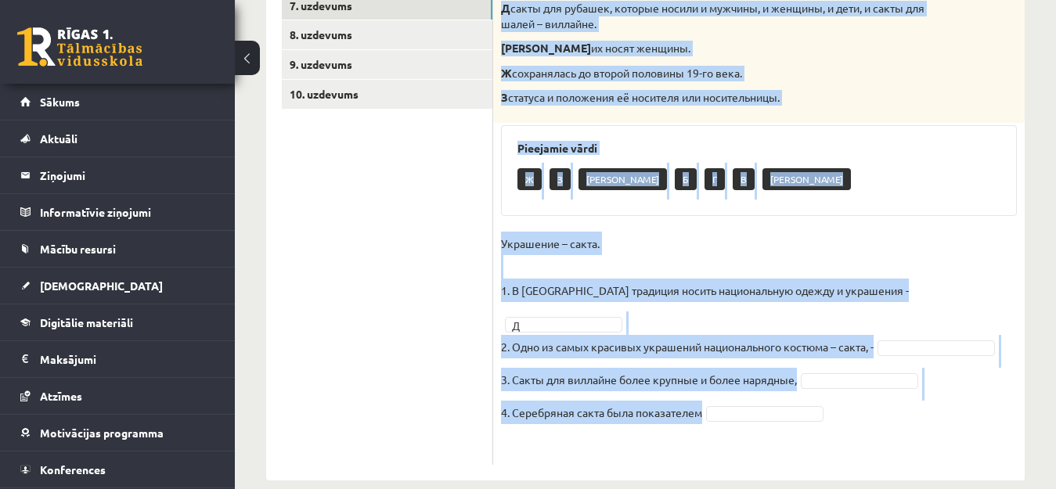
drag, startPoint x: 502, startPoint y: 38, endPoint x: 711, endPoint y: 403, distance: 420.3
click at [711, 403] on div "4p Соотнесите начало и конец предложений. А изначально носила практический хара…" at bounding box center [758, 146] width 531 height 635
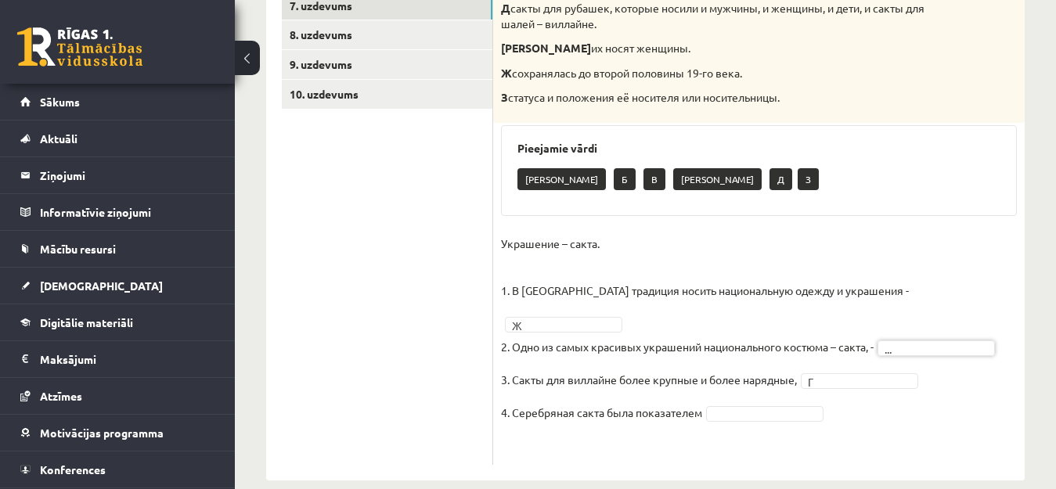
click at [707, 405] on span at bounding box center [764, 412] width 125 height 14
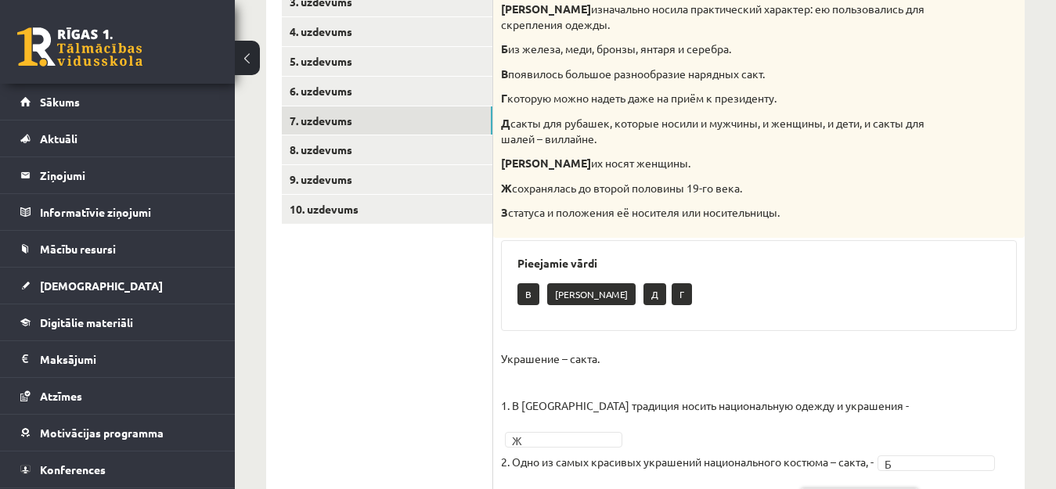
scroll to position [351, 0]
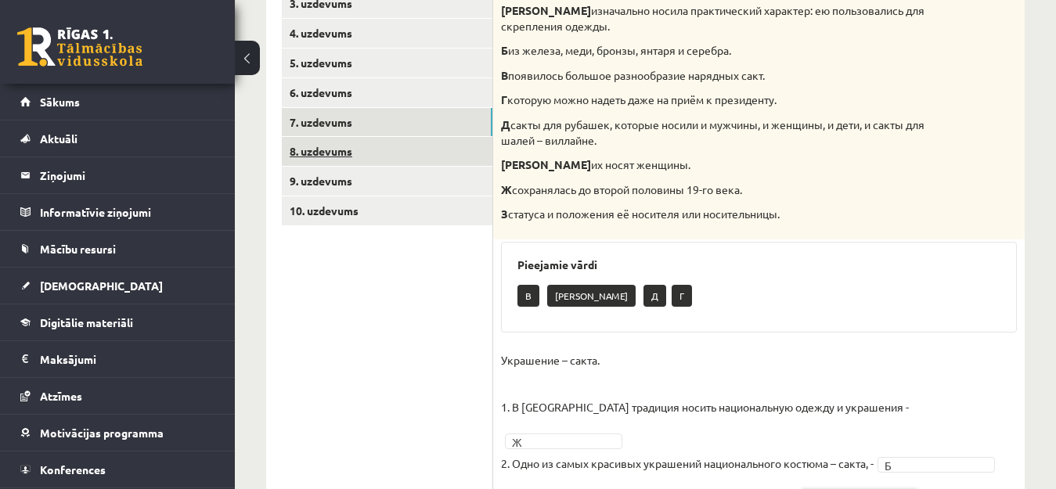
click at [348, 152] on link "8. uzdevums" at bounding box center [387, 151] width 210 height 29
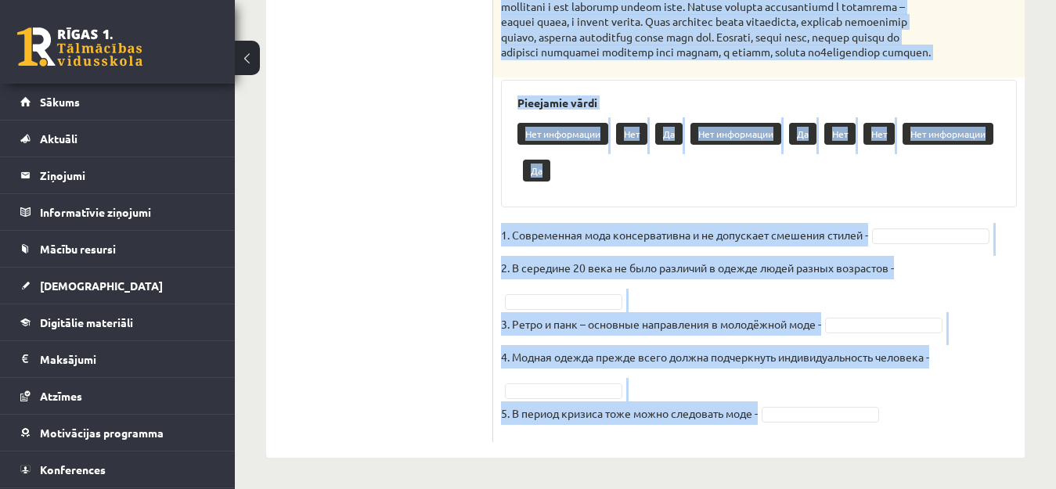
scroll to position [883, 0]
drag, startPoint x: 501, startPoint y: 75, endPoint x: 821, endPoint y: 65, distance: 320.2
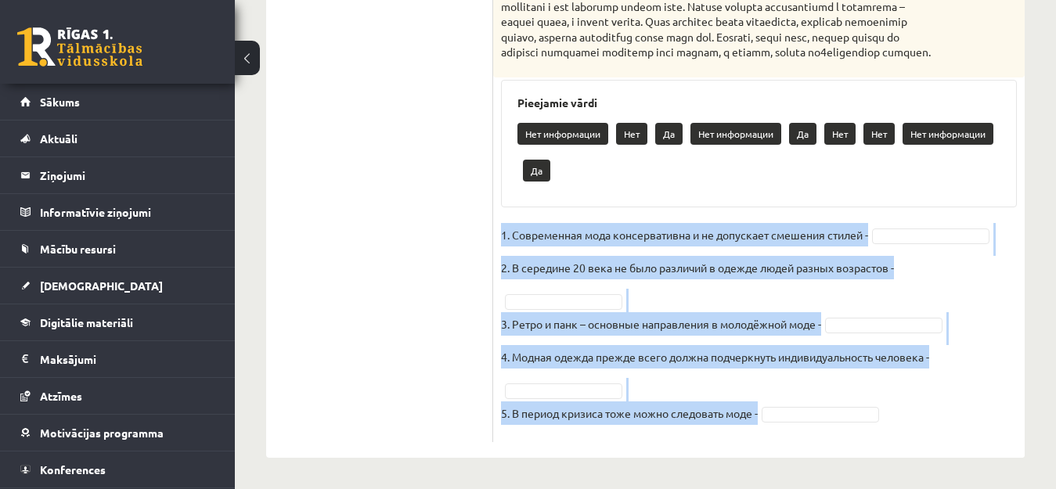
drag, startPoint x: 501, startPoint y: 233, endPoint x: 786, endPoint y: 416, distance: 339.3
click at [786, 416] on fieldset "1. Современная мода консервативна и не допускает смешения стилей - 2. В середин…" at bounding box center [759, 328] width 516 height 211
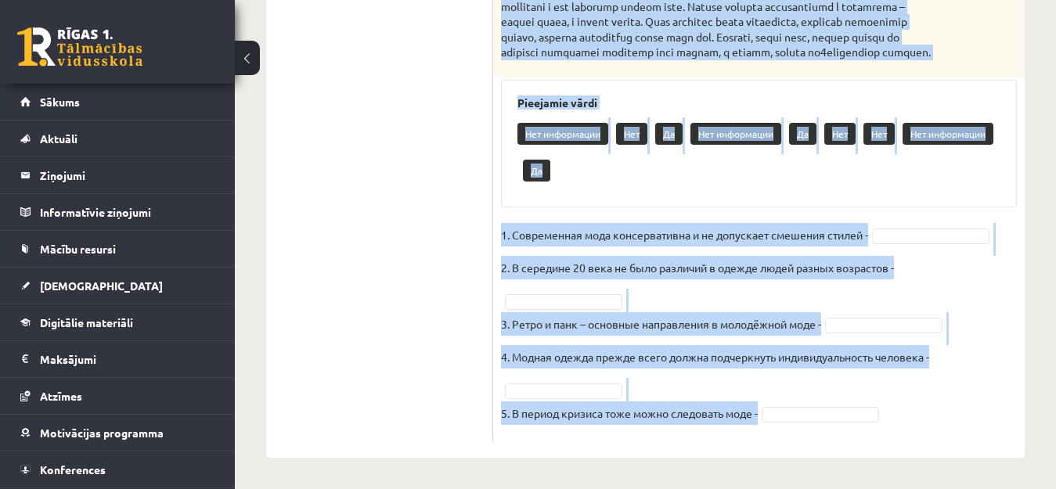
drag, startPoint x: 502, startPoint y: 93, endPoint x: 772, endPoint y: 422, distance: 425.8
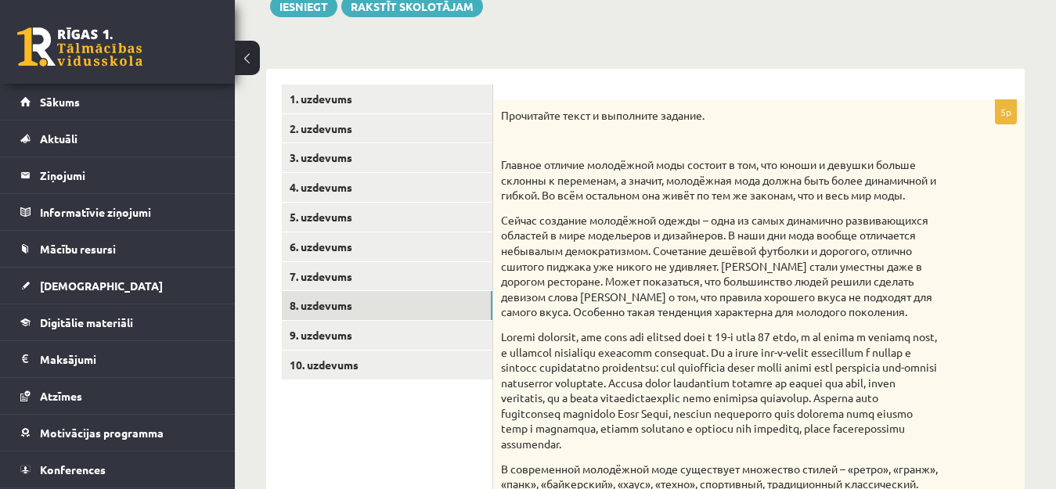
scroll to position [187, 0]
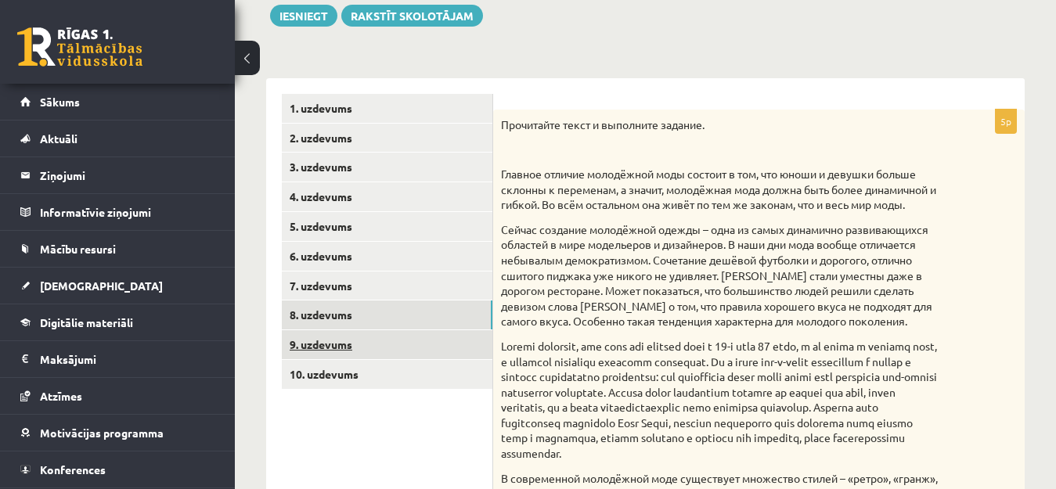
click at [391, 349] on link "9. uzdevums" at bounding box center [387, 344] width 210 height 29
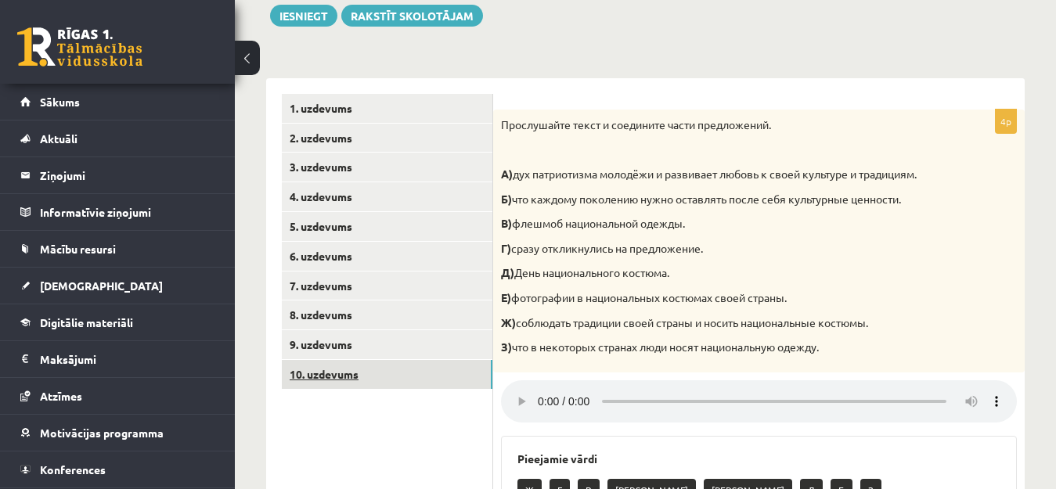
click at [350, 374] on link "10. uzdevums" at bounding box center [387, 374] width 210 height 29
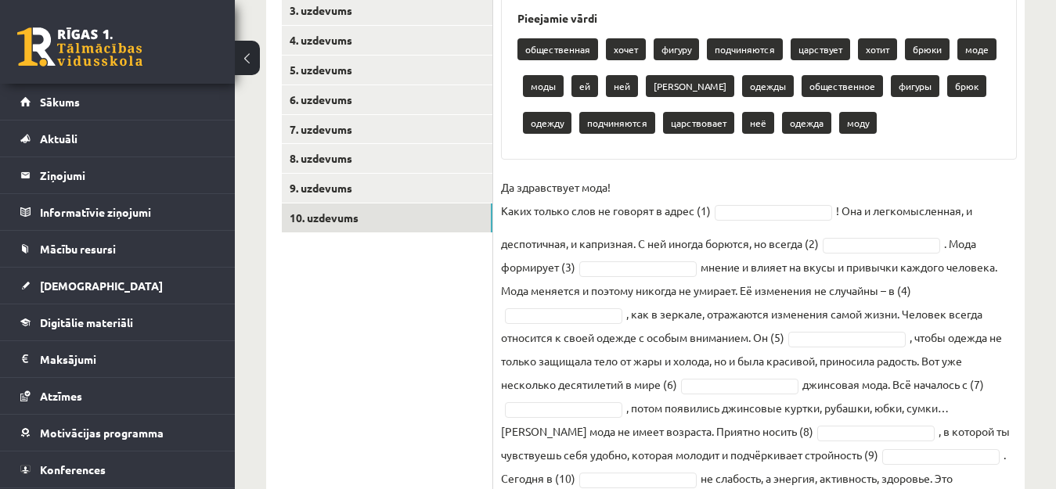
scroll to position [423, 0]
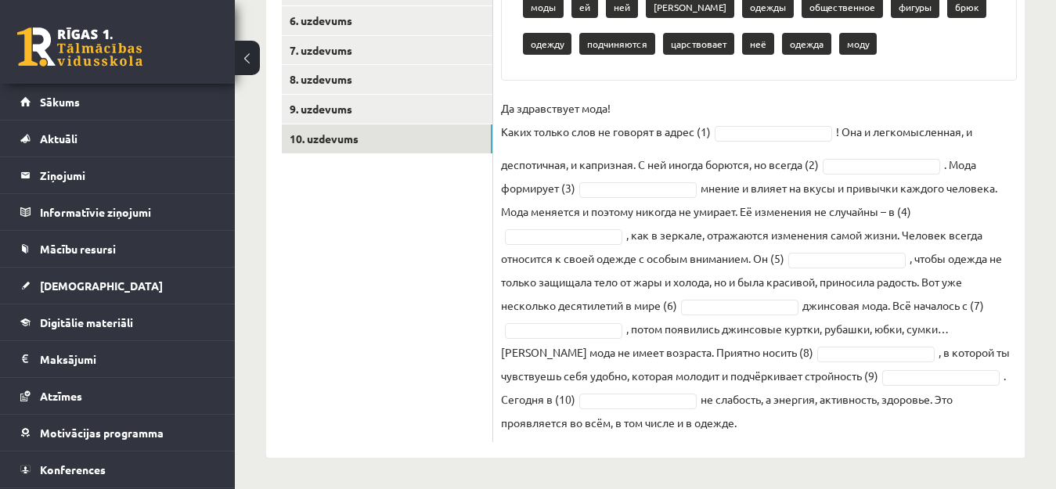
drag, startPoint x: 502, startPoint y: 123, endPoint x: 779, endPoint y: 460, distance: 436.4
click at [779, 460] on div "**********" at bounding box center [645, 63] width 821 height 851
click at [660, 124] on p "Да здравствует мода! Каких только слов не говорят в адрес (1)" at bounding box center [606, 119] width 210 height 47
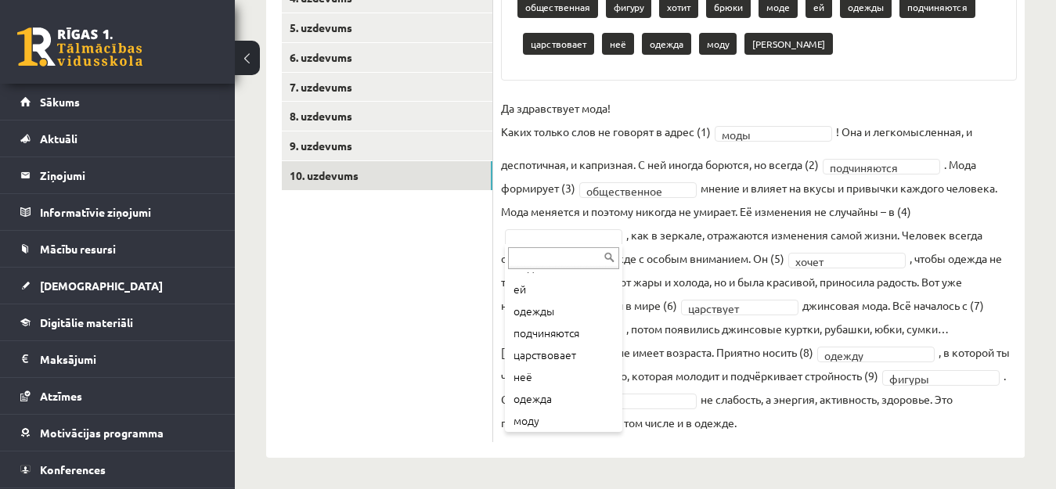
scroll to position [150, 0]
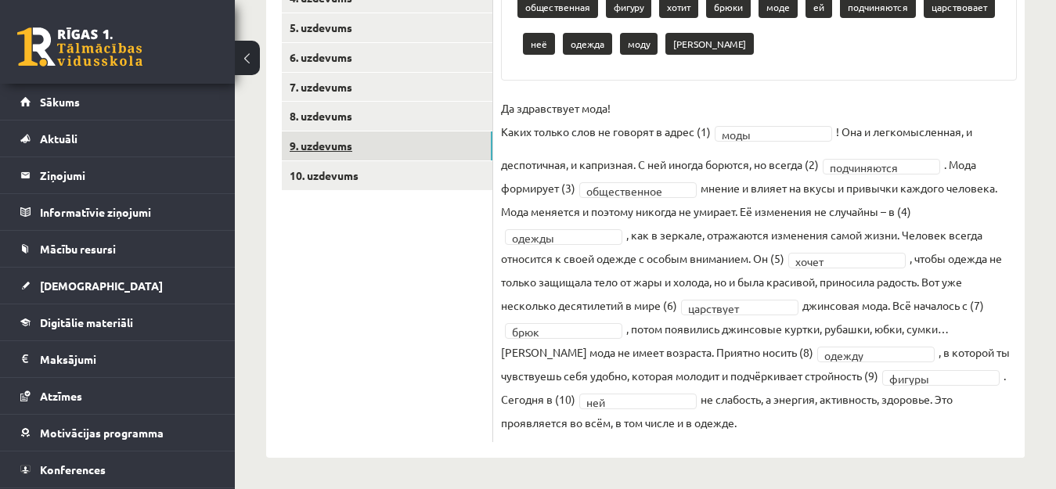
click at [300, 146] on link "9. uzdevums" at bounding box center [387, 145] width 210 height 29
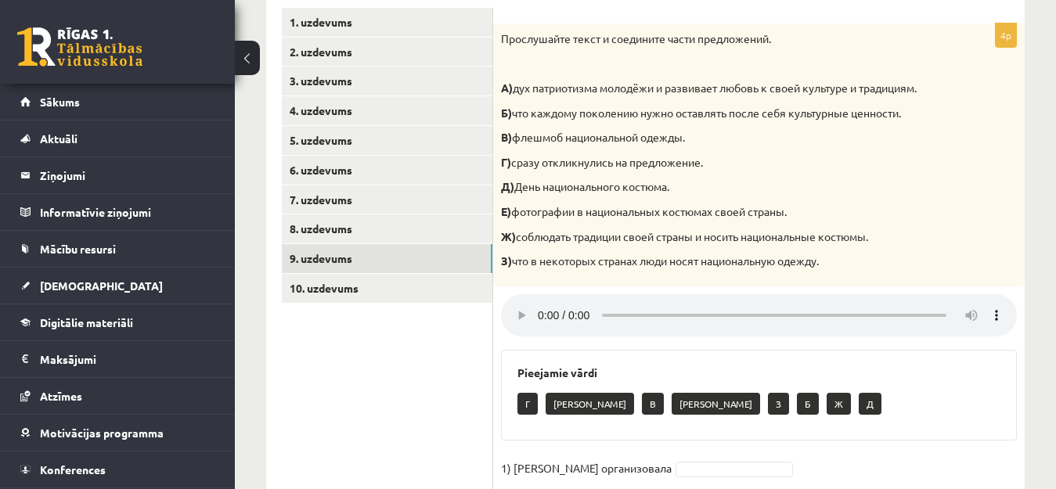
scroll to position [428, 0]
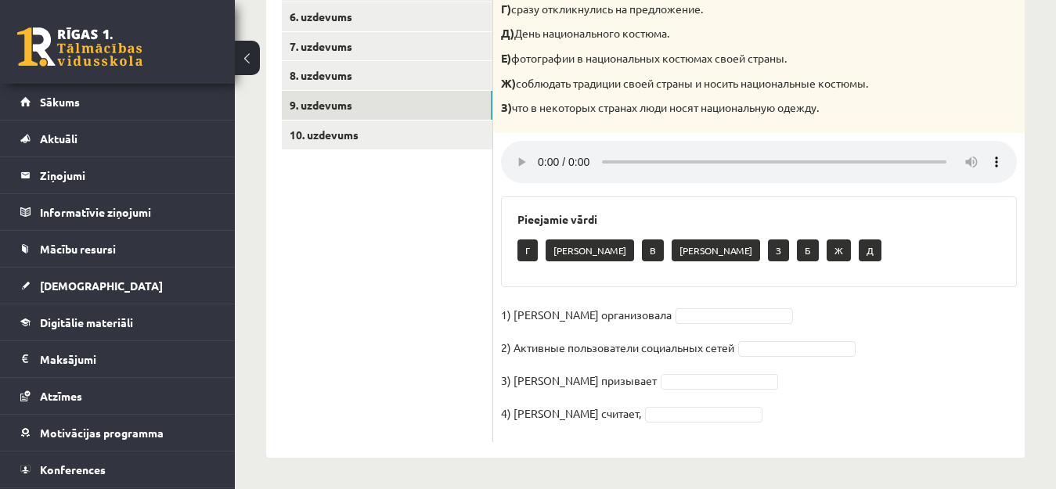
click at [826, 308] on fieldset "1) [PERSON_NAME] организовала 2) Активные пользователи социальных сетей 3) [PER…" at bounding box center [759, 368] width 516 height 131
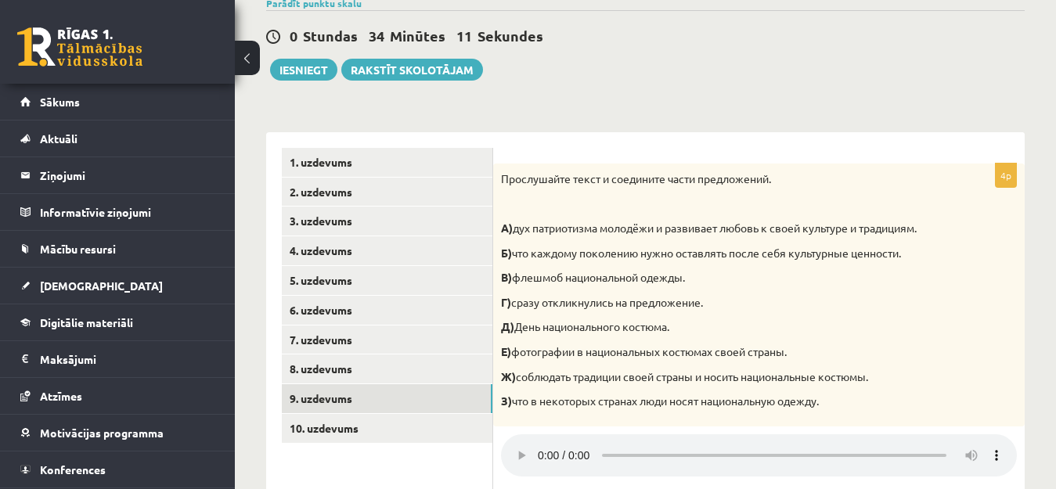
scroll to position [117, 0]
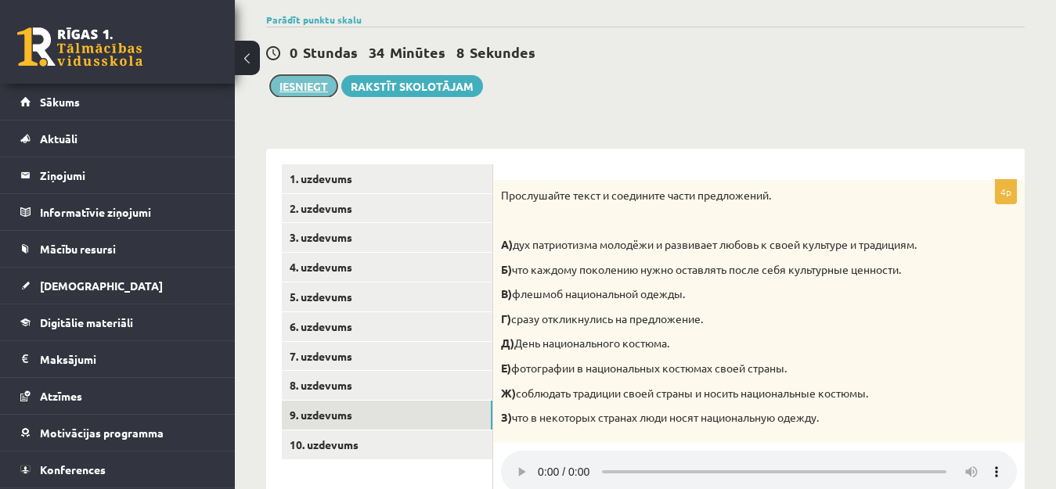
click at [304, 85] on button "Iesniegt" at bounding box center [303, 86] width 67 height 22
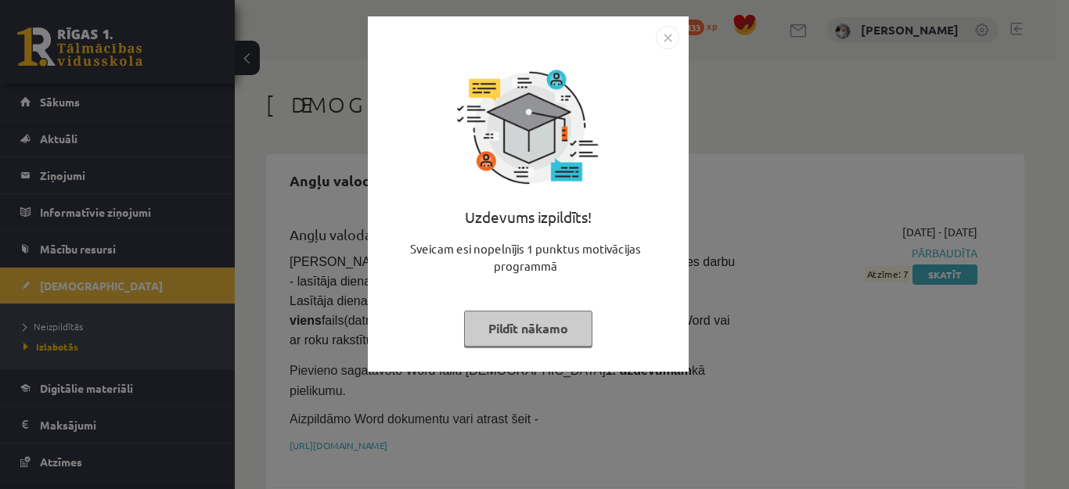
click at [492, 329] on button "Pildīt nākamo" at bounding box center [528, 329] width 128 height 36
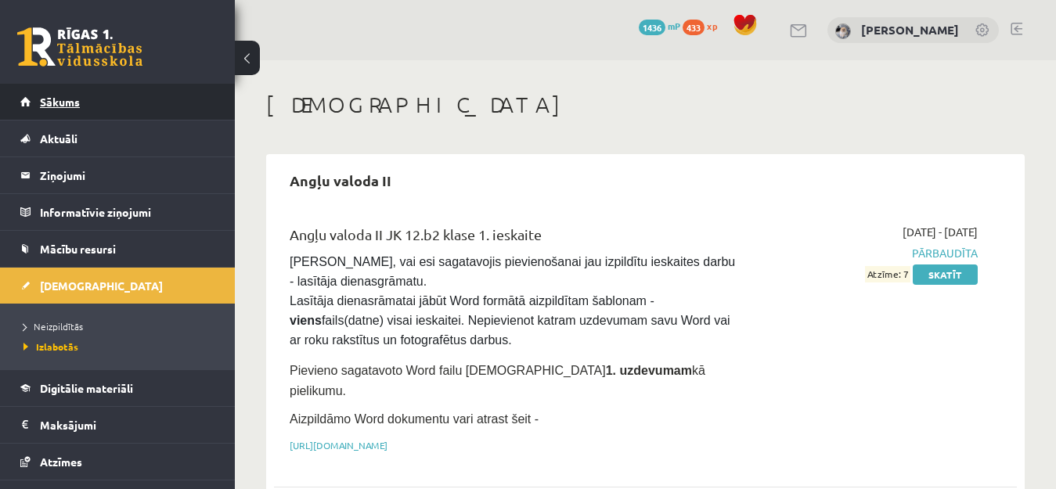
click at [65, 100] on span "Sākums" at bounding box center [60, 102] width 40 height 14
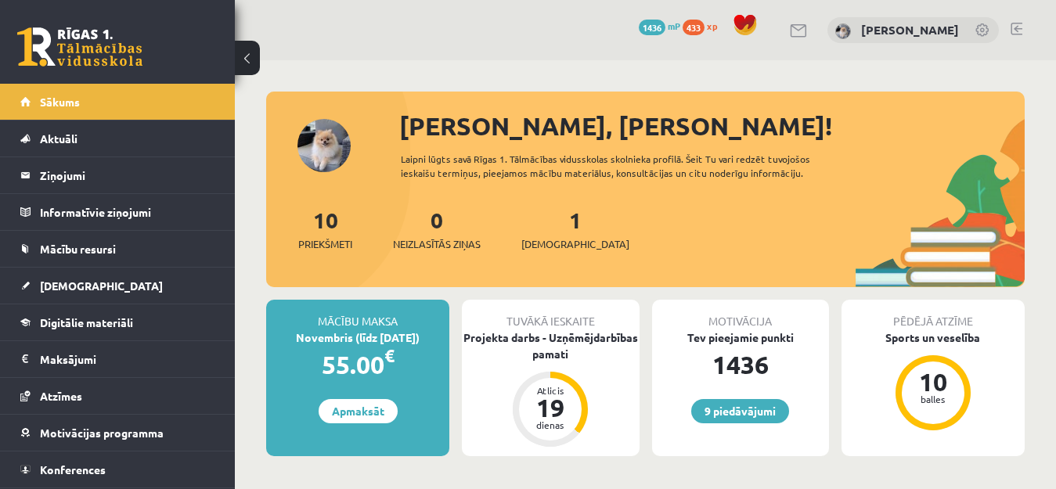
click at [1016, 27] on link at bounding box center [1016, 29] width 12 height 13
